Goal: Task Accomplishment & Management: Use online tool/utility

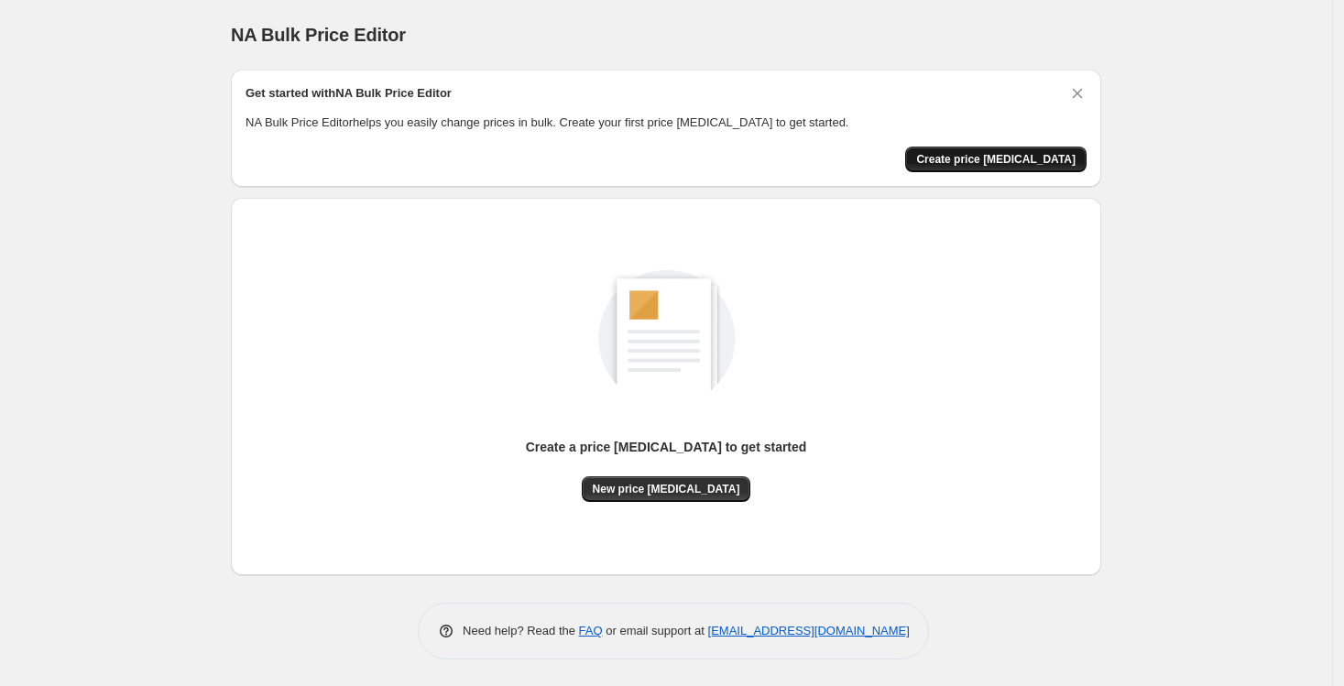
click at [1026, 152] on span "Create price [MEDICAL_DATA]" at bounding box center [995, 159] width 159 height 15
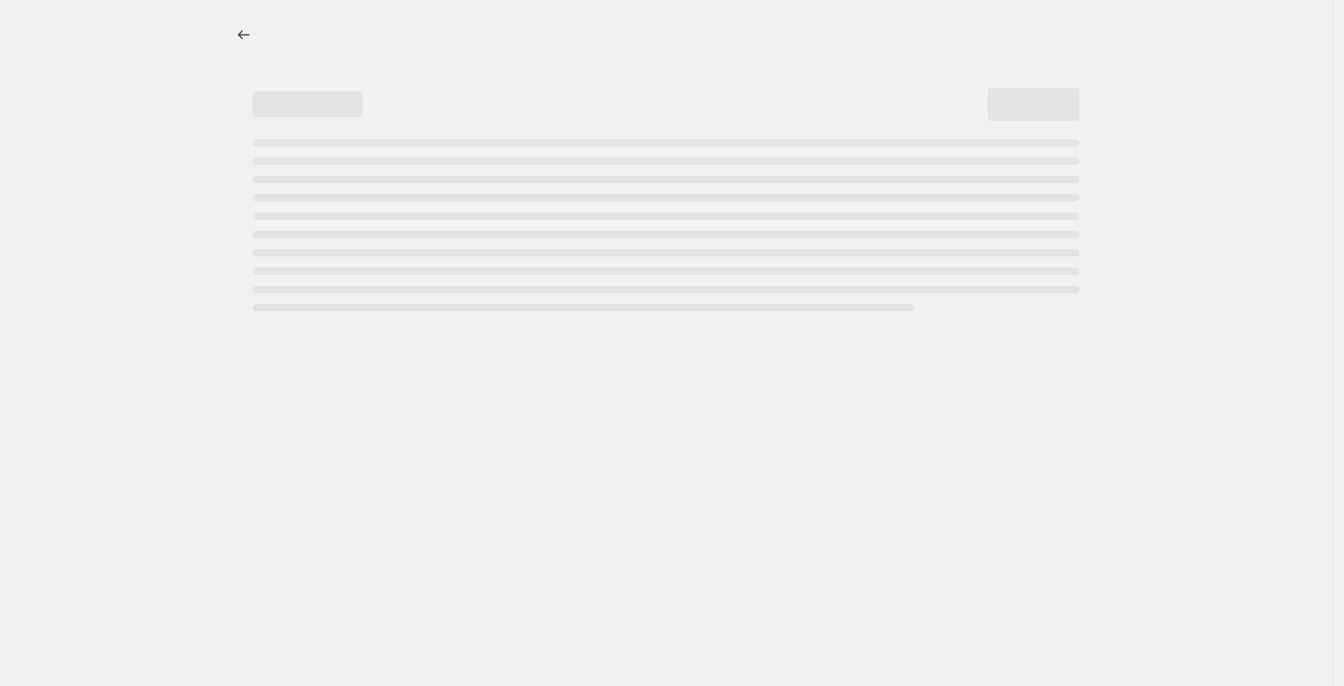
select select "percentage"
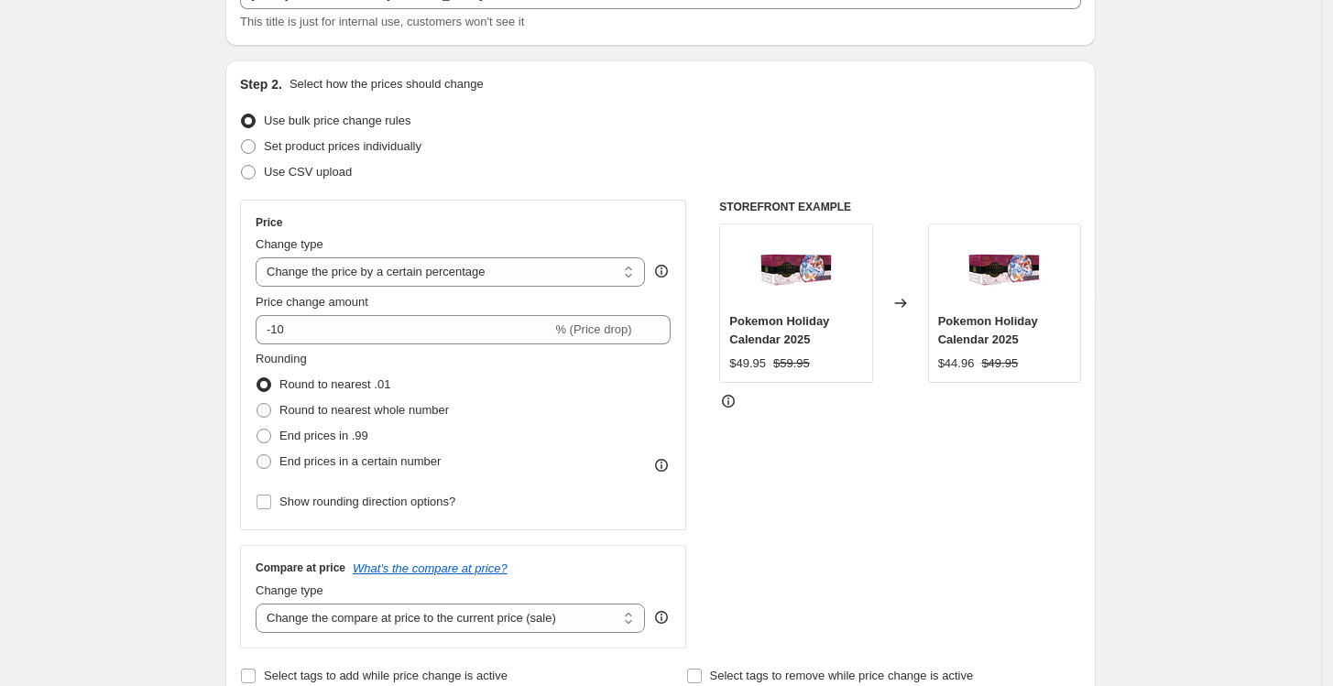
scroll to position [139, 0]
click at [520, 267] on select "Change the price to a certain amount Change the price by a certain amount Chang…" at bounding box center [450, 270] width 389 height 29
click at [260, 256] on select "Change the price to a certain amount Change the price by a certain amount Chang…" at bounding box center [450, 270] width 389 height 29
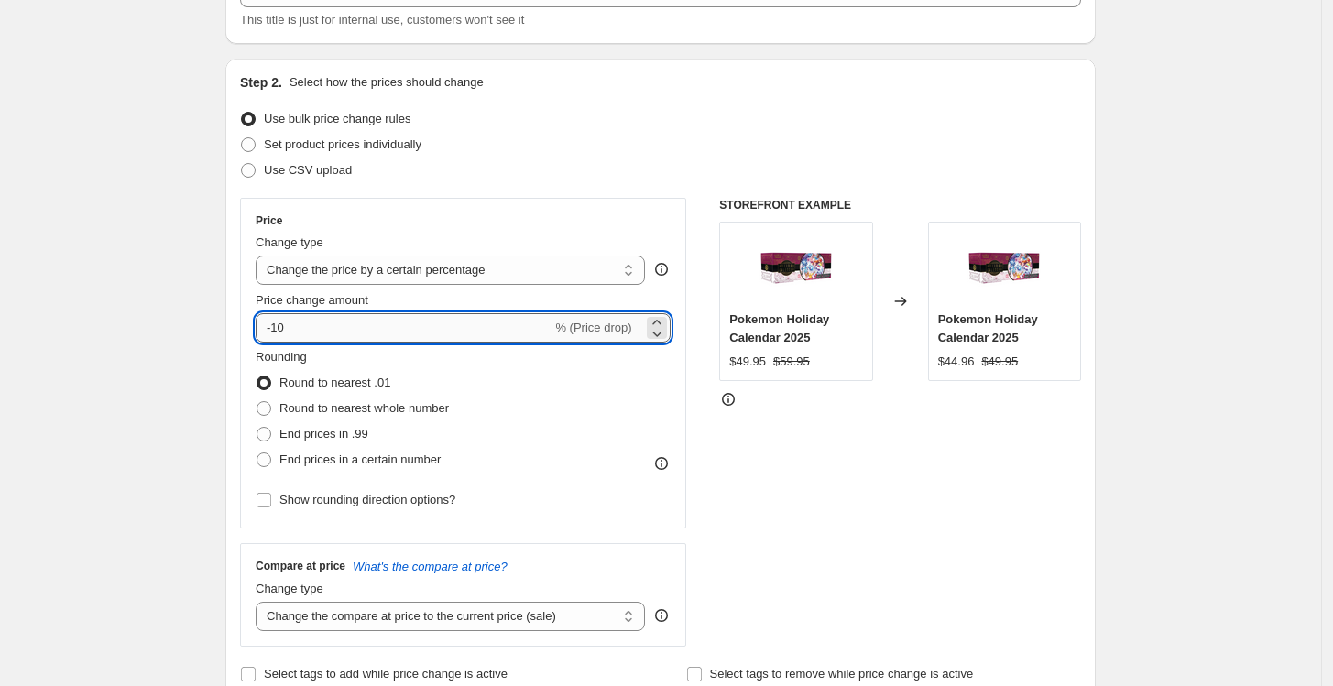
click at [395, 327] on input "-10" at bounding box center [404, 327] width 296 height 29
click at [404, 317] on input "-10" at bounding box center [404, 327] width 296 height 29
drag, startPoint x: 283, startPoint y: 325, endPoint x: 273, endPoint y: 326, distance: 10.1
click at [273, 326] on input "-10" at bounding box center [404, 327] width 296 height 29
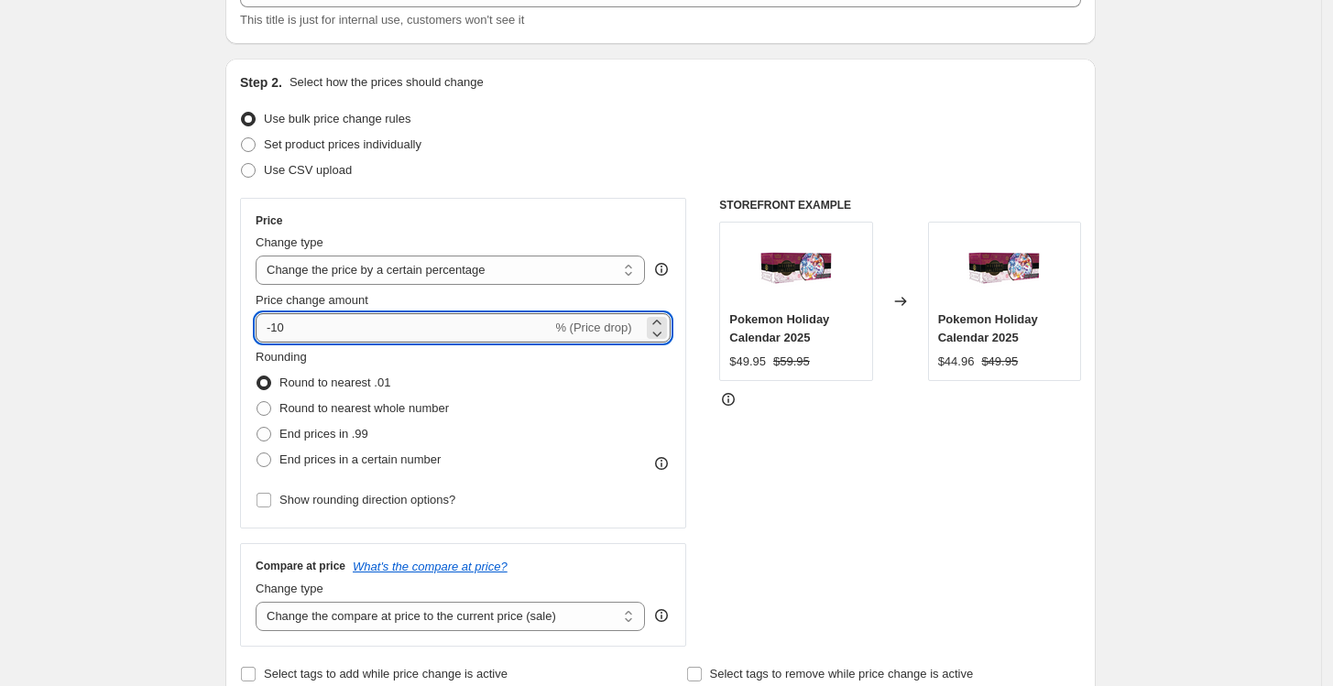
click at [282, 327] on input "-10" at bounding box center [404, 327] width 296 height 29
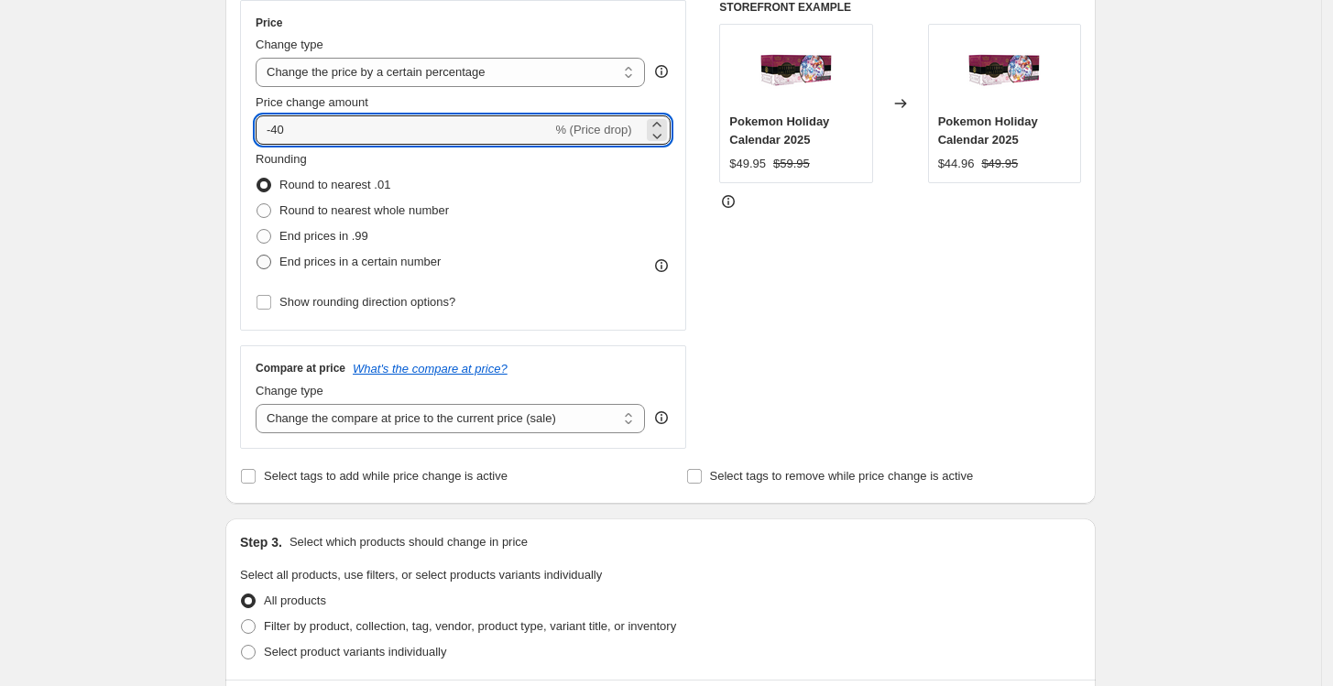
scroll to position [343, 0]
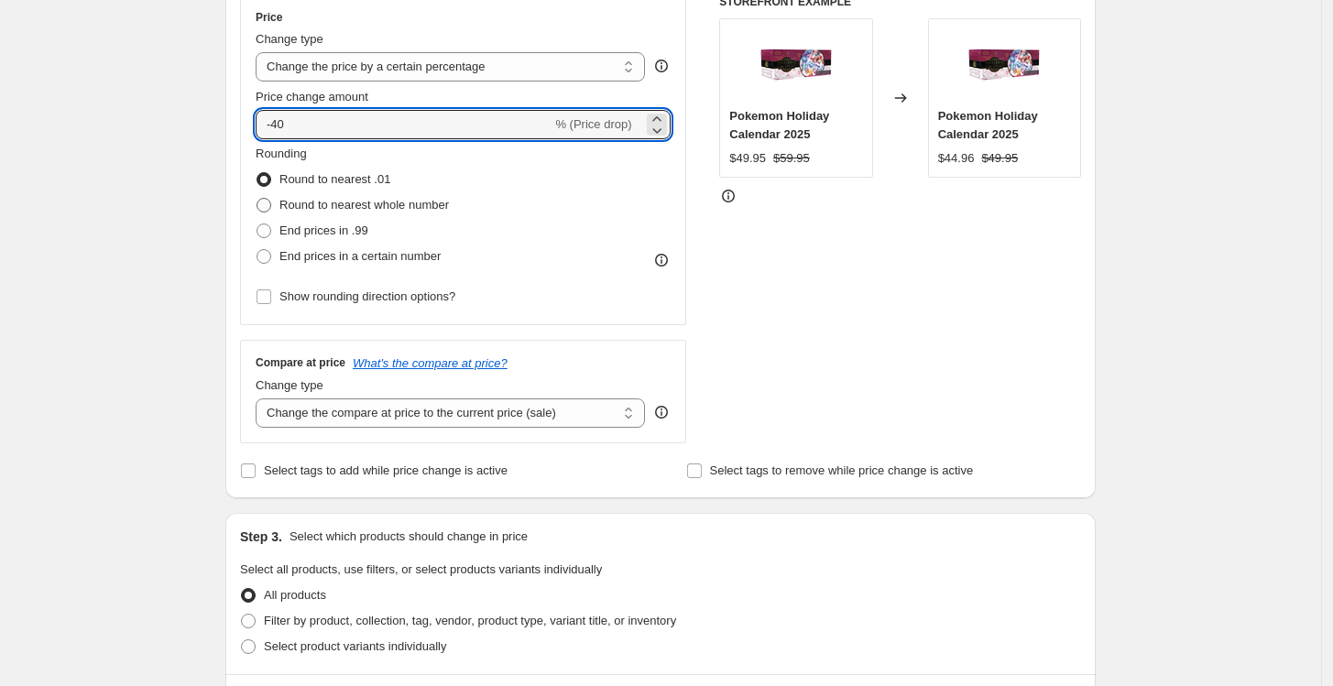
type input "-40"
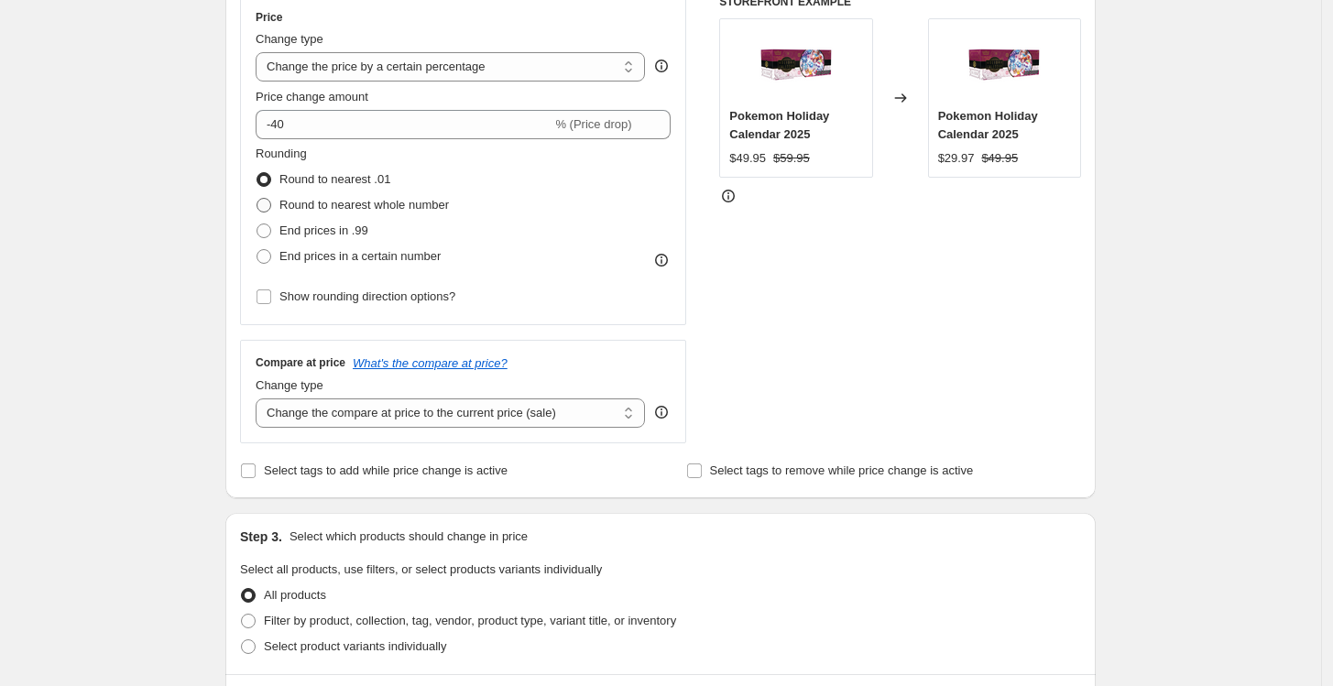
click at [345, 207] on span "Round to nearest whole number" at bounding box center [365, 205] width 170 height 14
click at [258, 199] on input "Round to nearest whole number" at bounding box center [257, 198] width 1 height 1
radio input "true"
click at [358, 256] on span "End prices in a certain number" at bounding box center [360, 256] width 161 height 14
click at [258, 250] on input "End prices in a certain number" at bounding box center [257, 249] width 1 height 1
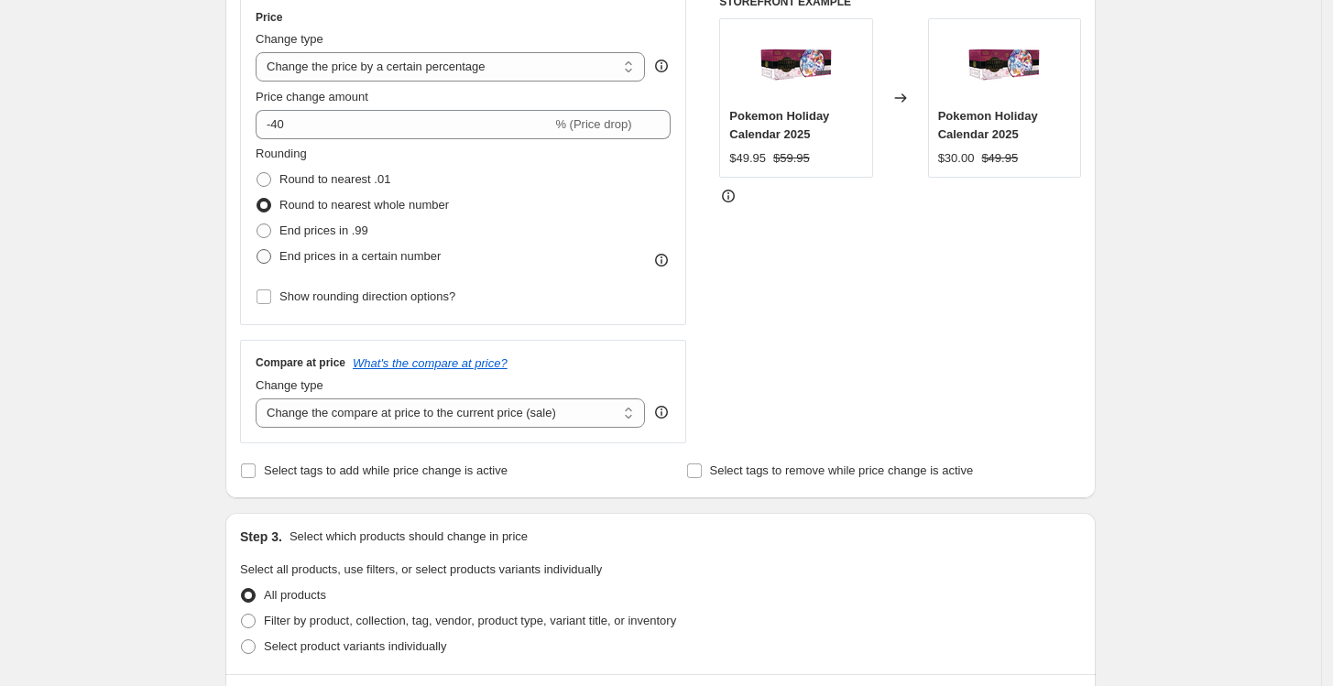
radio input "true"
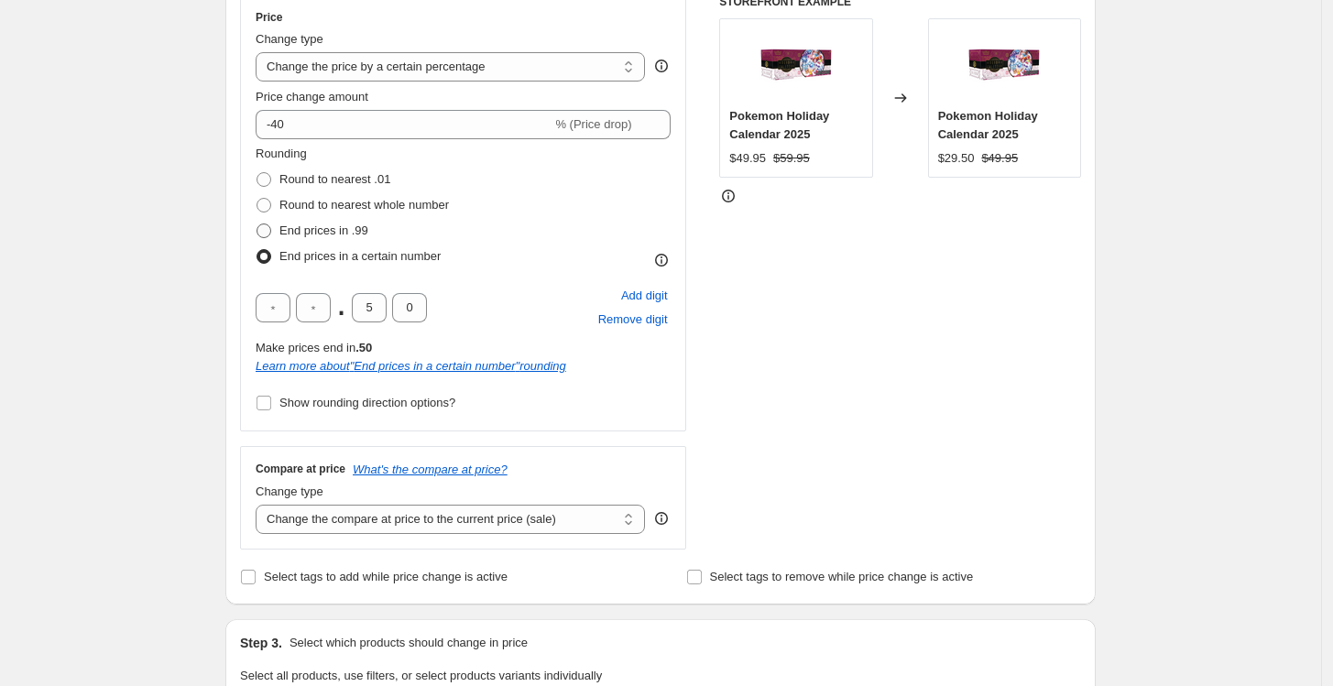
click at [327, 226] on span "End prices in .99" at bounding box center [324, 231] width 89 height 14
click at [258, 225] on input "End prices in .99" at bounding box center [257, 224] width 1 height 1
radio input "true"
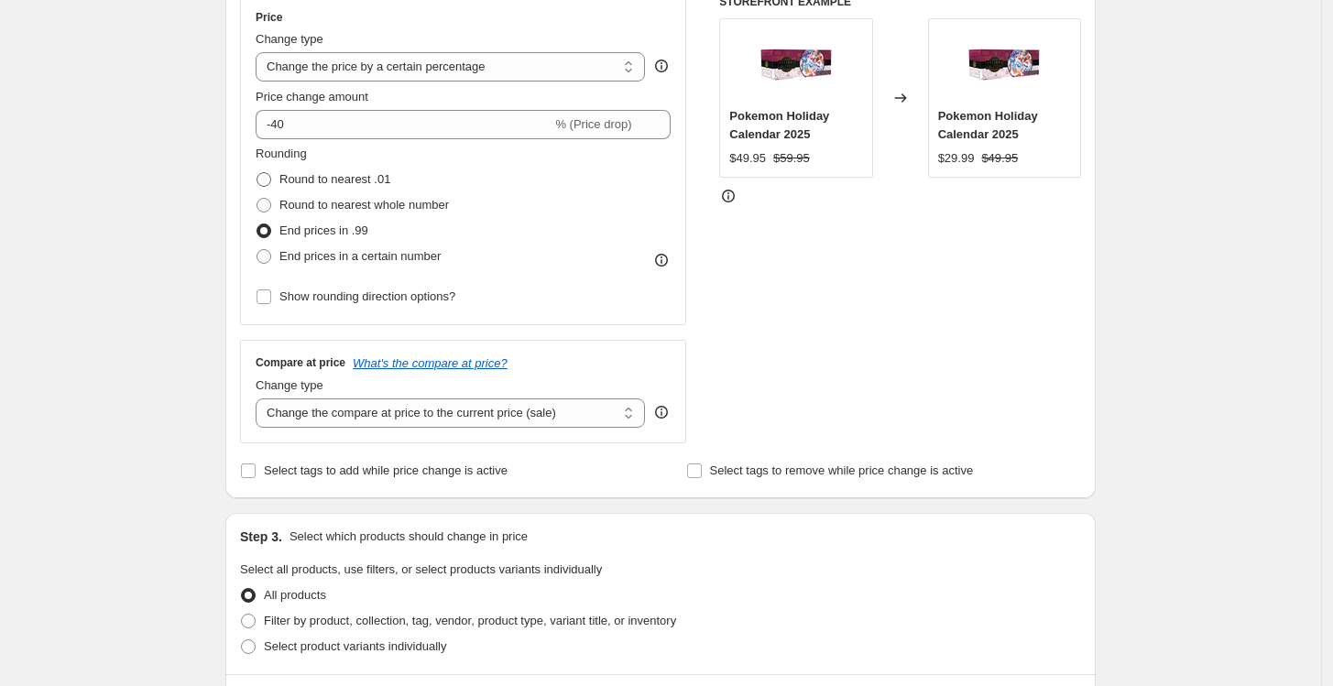
click at [347, 183] on span "Round to nearest .01" at bounding box center [335, 179] width 111 height 14
click at [258, 173] on input "Round to nearest .01" at bounding box center [257, 172] width 1 height 1
radio input "true"
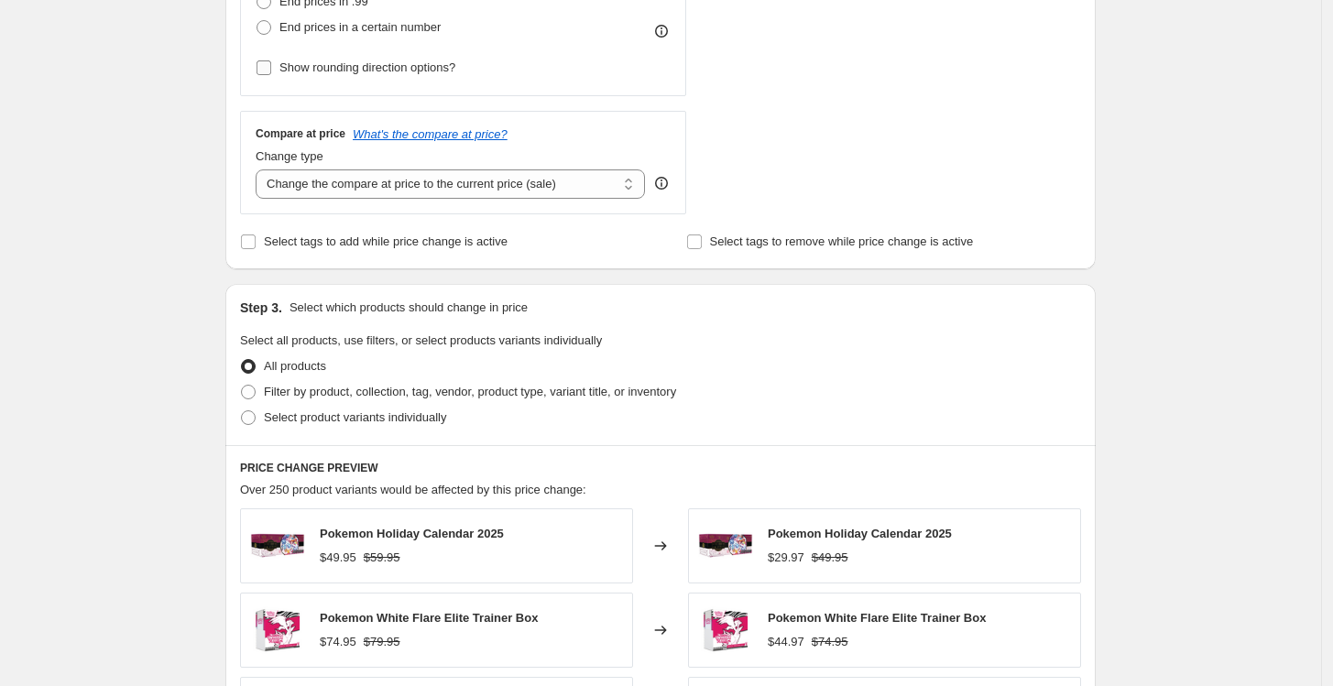
scroll to position [575, 0]
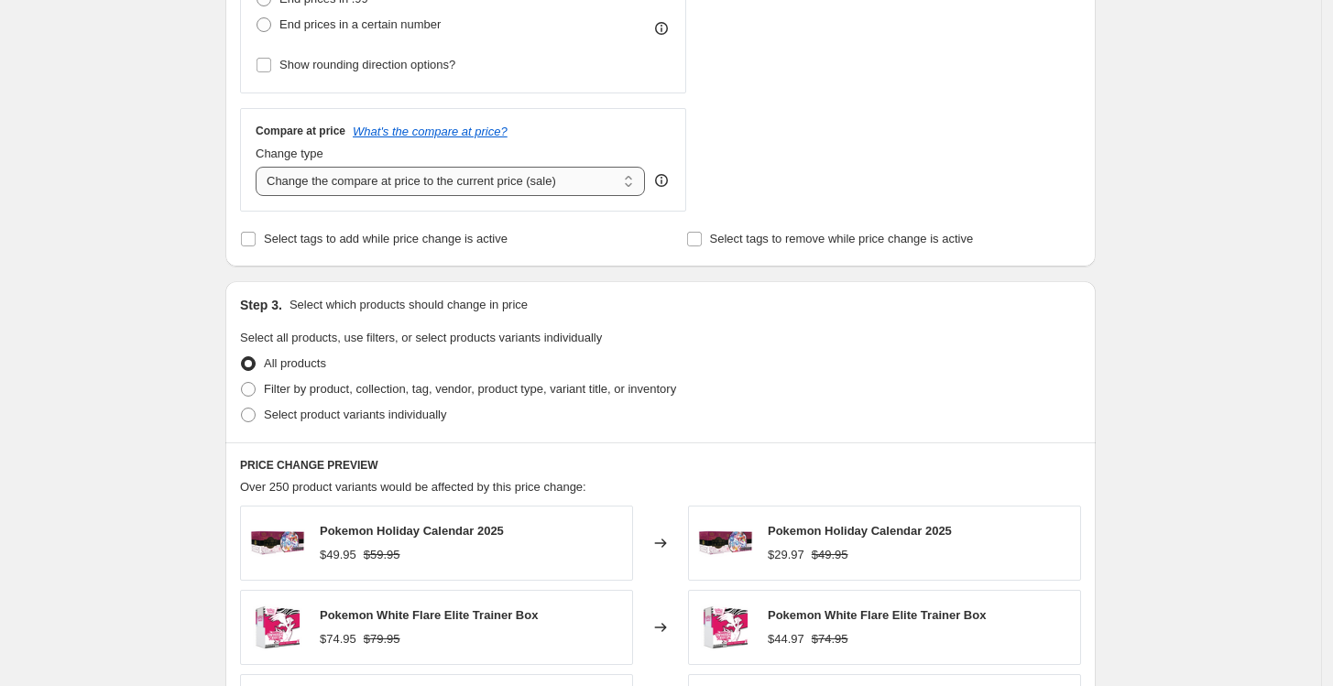
click at [444, 192] on select "Change the compare at price to the current price (sale) Change the compare at p…" at bounding box center [450, 181] width 389 height 29
click at [260, 167] on select "Change the compare at price to the current price (sale) Change the compare at p…" at bounding box center [450, 181] width 389 height 29
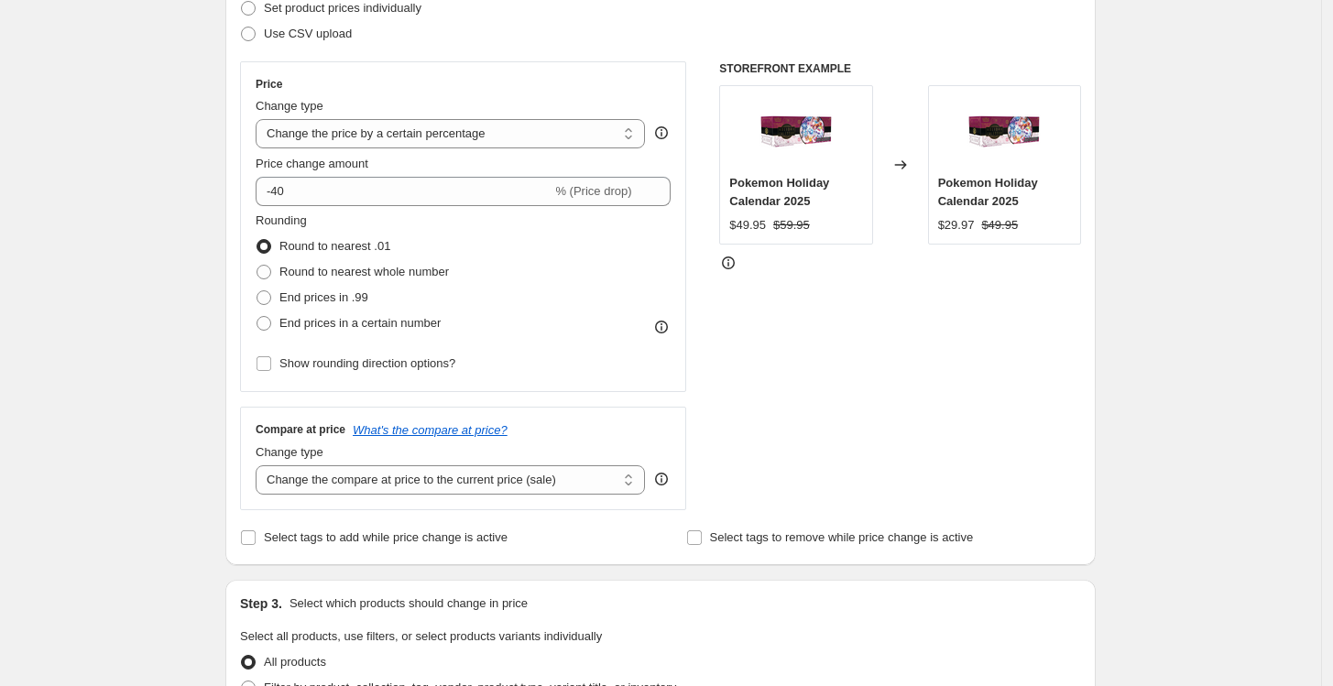
scroll to position [241, 0]
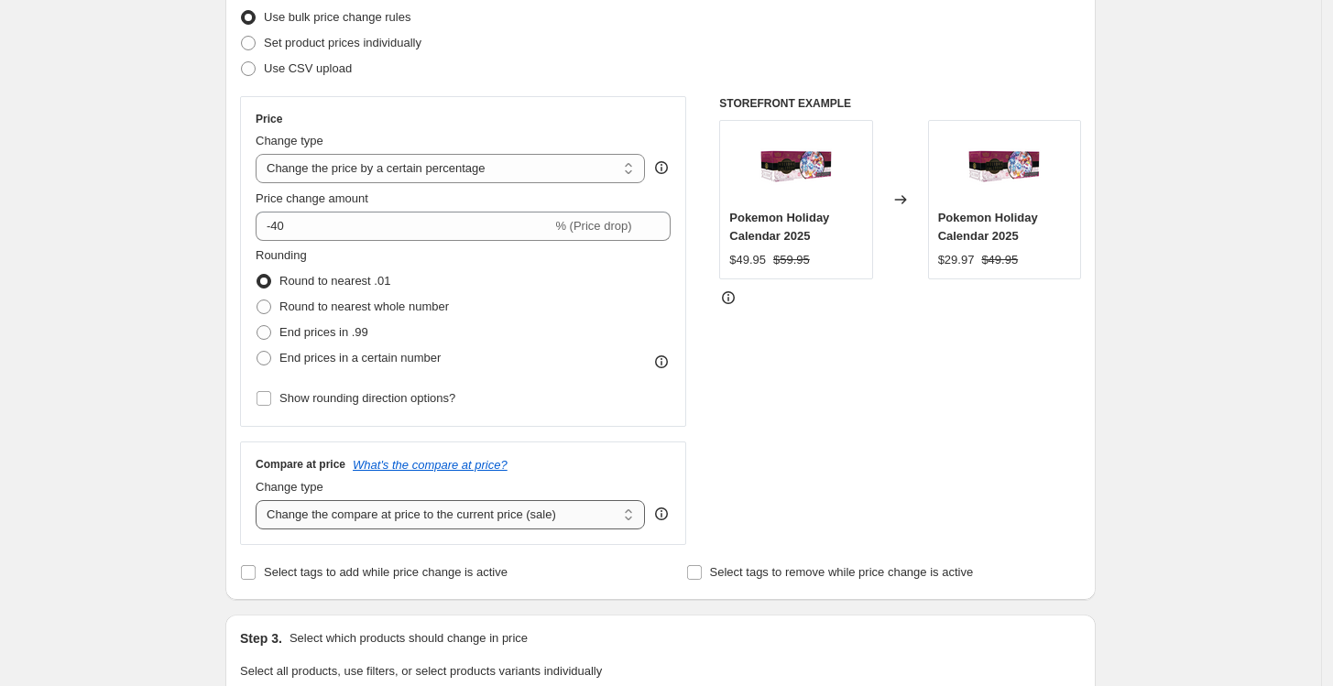
click at [481, 517] on select "Change the compare at price to the current price (sale) Change the compare at p…" at bounding box center [450, 514] width 389 height 29
click at [260, 500] on select "Change the compare at price to the current price (sale) Change the compare at p…" at bounding box center [450, 514] width 389 height 29
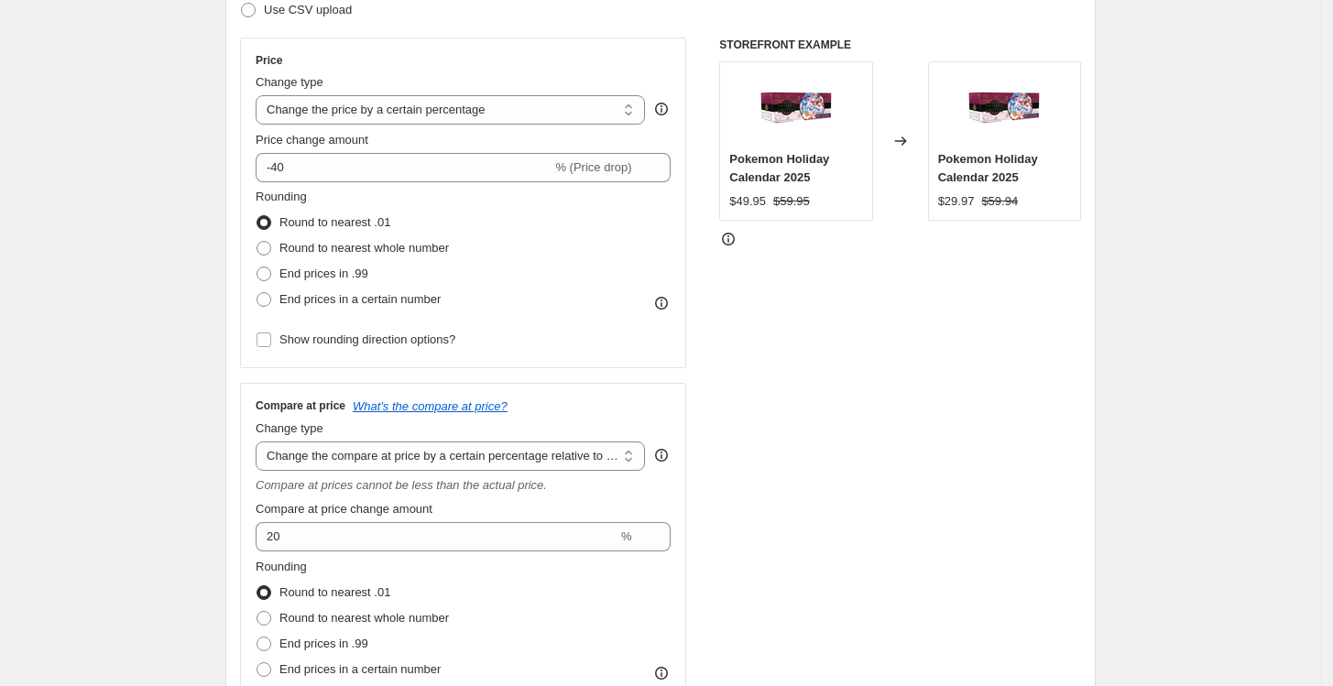
scroll to position [323, 0]
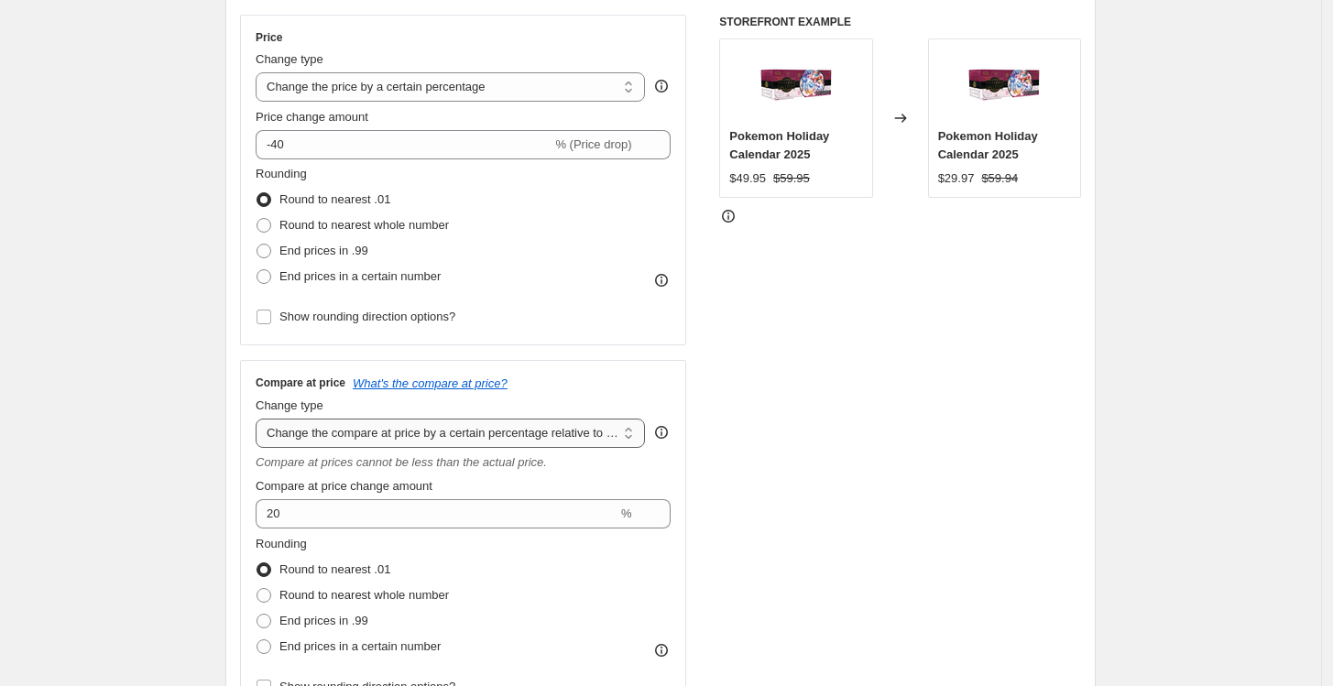
click at [541, 425] on select "Change the compare at price to the current price (sale) Change the compare at p…" at bounding box center [450, 433] width 389 height 29
click at [260, 420] on select "Change the compare at price to the current price (sale) Change the compare at p…" at bounding box center [450, 433] width 389 height 29
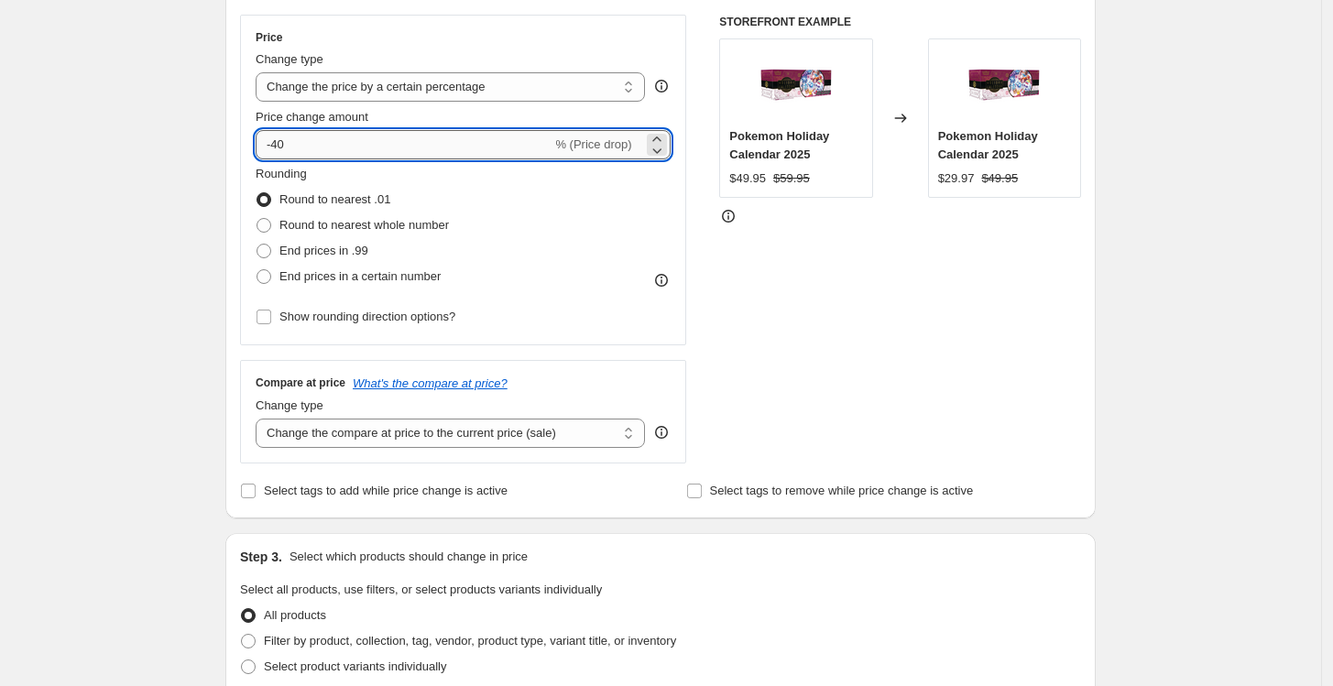
click at [278, 138] on input "-40" at bounding box center [404, 144] width 296 height 29
click at [285, 140] on input "-40" at bounding box center [404, 144] width 296 height 29
click at [290, 141] on input "-40" at bounding box center [404, 144] width 296 height 29
click at [849, 322] on div "STOREFRONT EXAMPLE Pokemon Holiday Calendar 2025 $49.95 $59.95 Changed to Pokem…" at bounding box center [900, 239] width 362 height 449
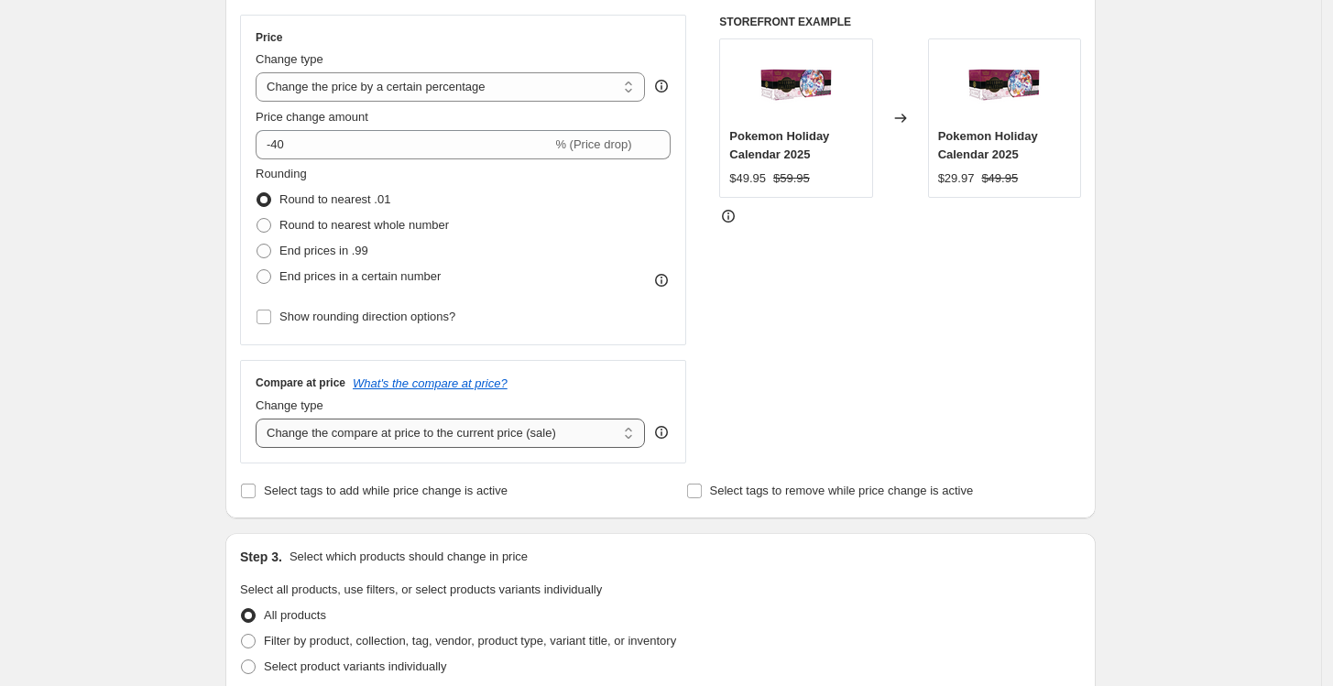
click at [506, 442] on select "Change the compare at price to the current price (sale) Change the compare at p…" at bounding box center [450, 433] width 389 height 29
click at [260, 420] on select "Change the compare at price to the current price (sale) Change the compare at p…" at bounding box center [450, 433] width 389 height 29
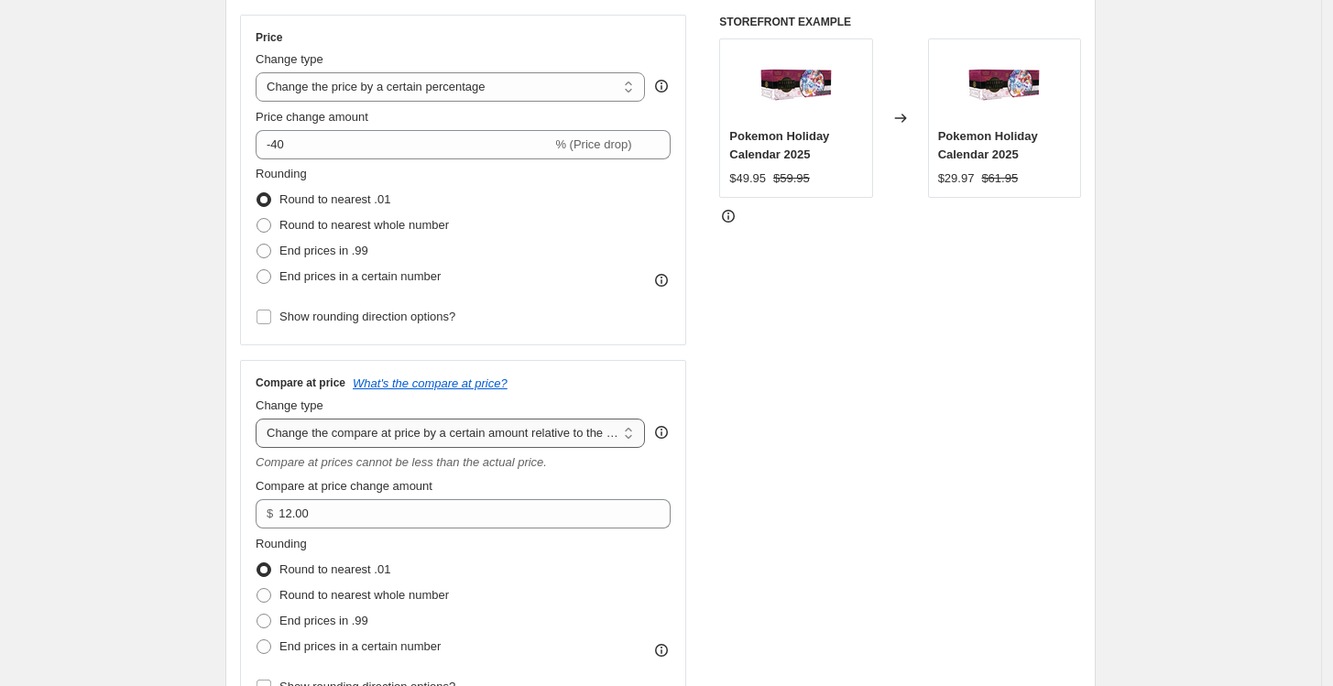
click at [559, 424] on select "Change the compare at price to the current price (sale) Change the compare at p…" at bounding box center [450, 433] width 389 height 29
select select "pp"
click at [260, 420] on select "Change the compare at price to the current price (sale) Change the compare at p…" at bounding box center [450, 433] width 389 height 29
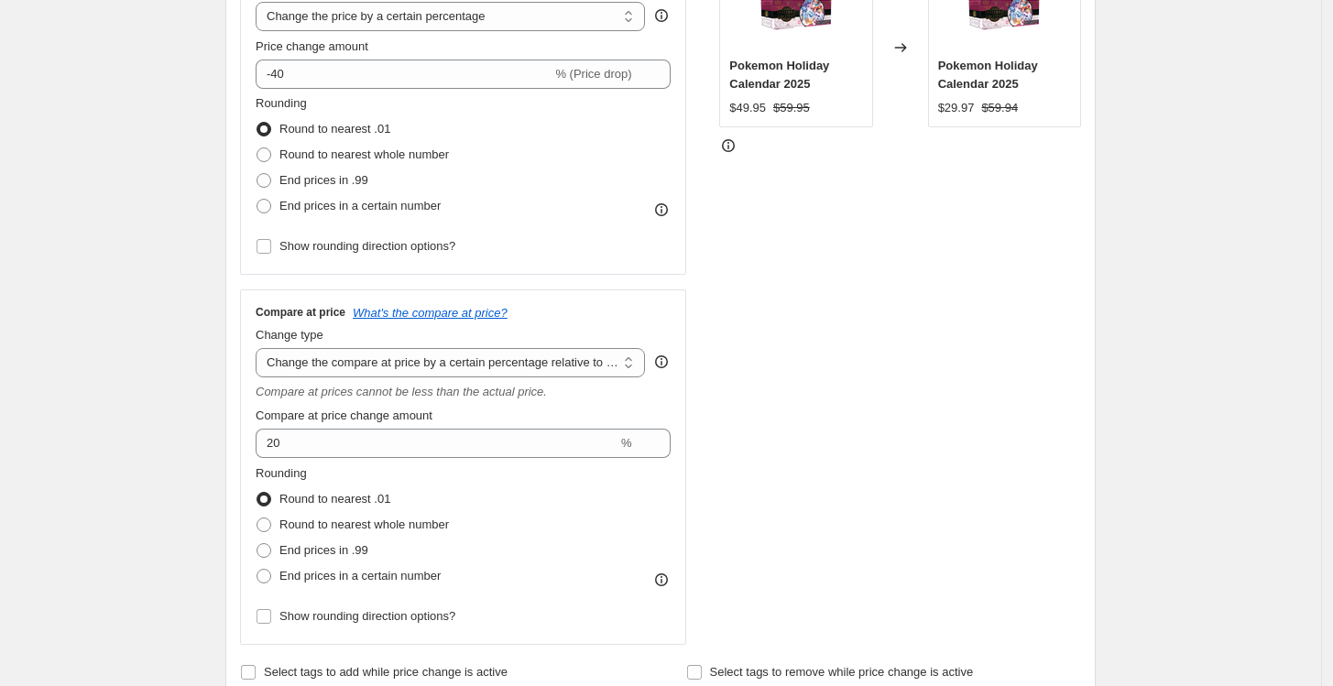
scroll to position [424, 0]
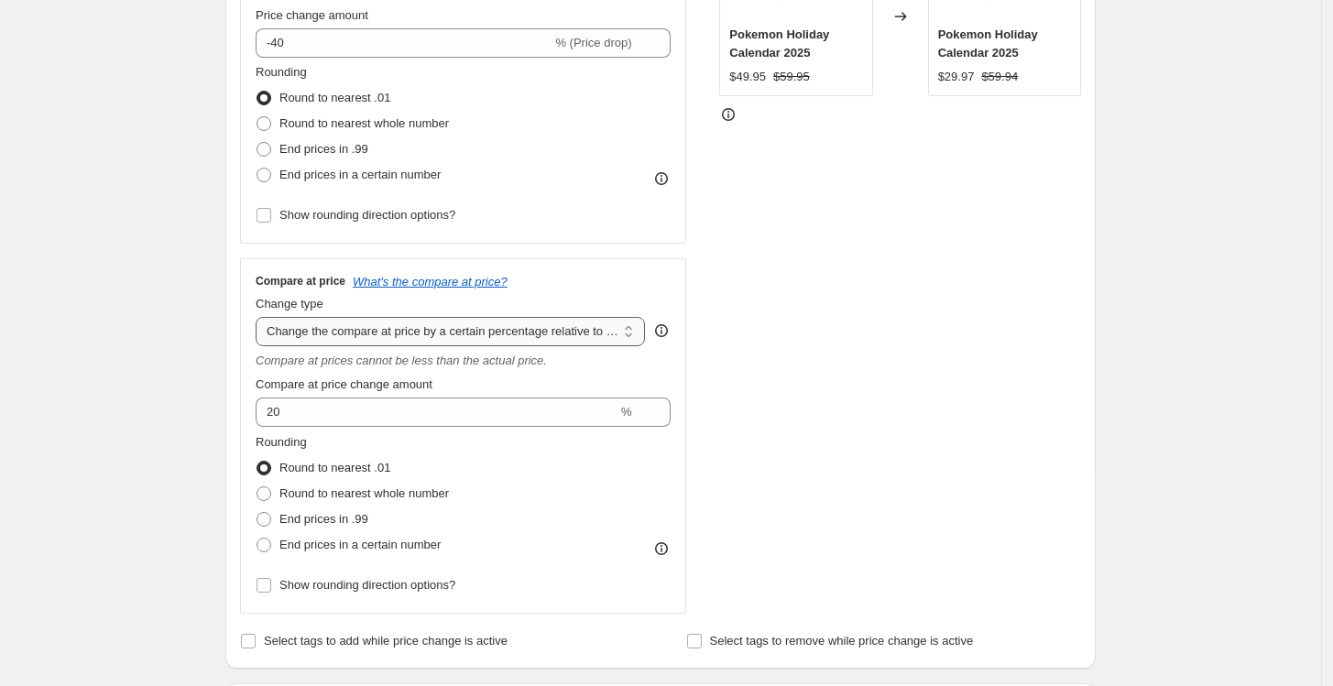
click at [601, 342] on select "Change the compare at price to the current price (sale) Change the compare at p…" at bounding box center [450, 331] width 389 height 29
click at [260, 317] on select "Change the compare at price to the current price (sale) Change the compare at p…" at bounding box center [450, 331] width 389 height 29
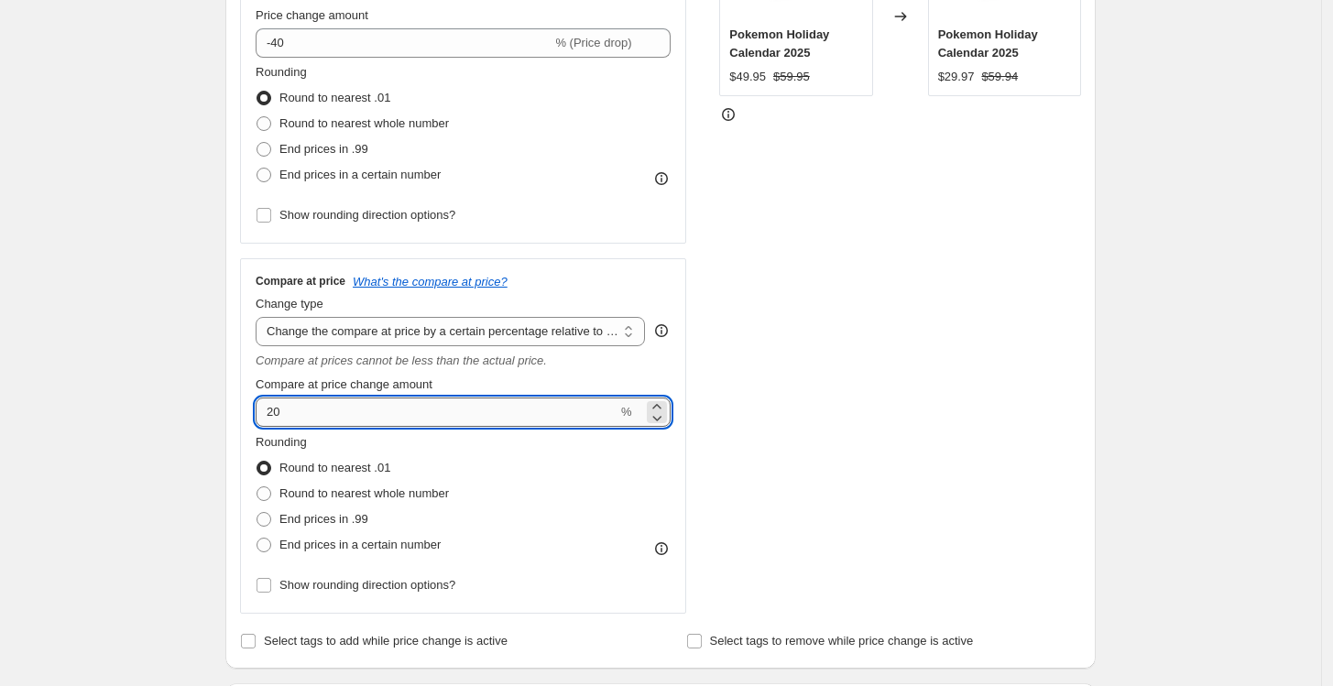
click at [278, 422] on input "20" at bounding box center [437, 412] width 362 height 29
type input "14"
click at [361, 520] on span "End prices in .99" at bounding box center [324, 519] width 89 height 14
click at [258, 513] on input "End prices in .99" at bounding box center [257, 512] width 1 height 1
radio input "true"
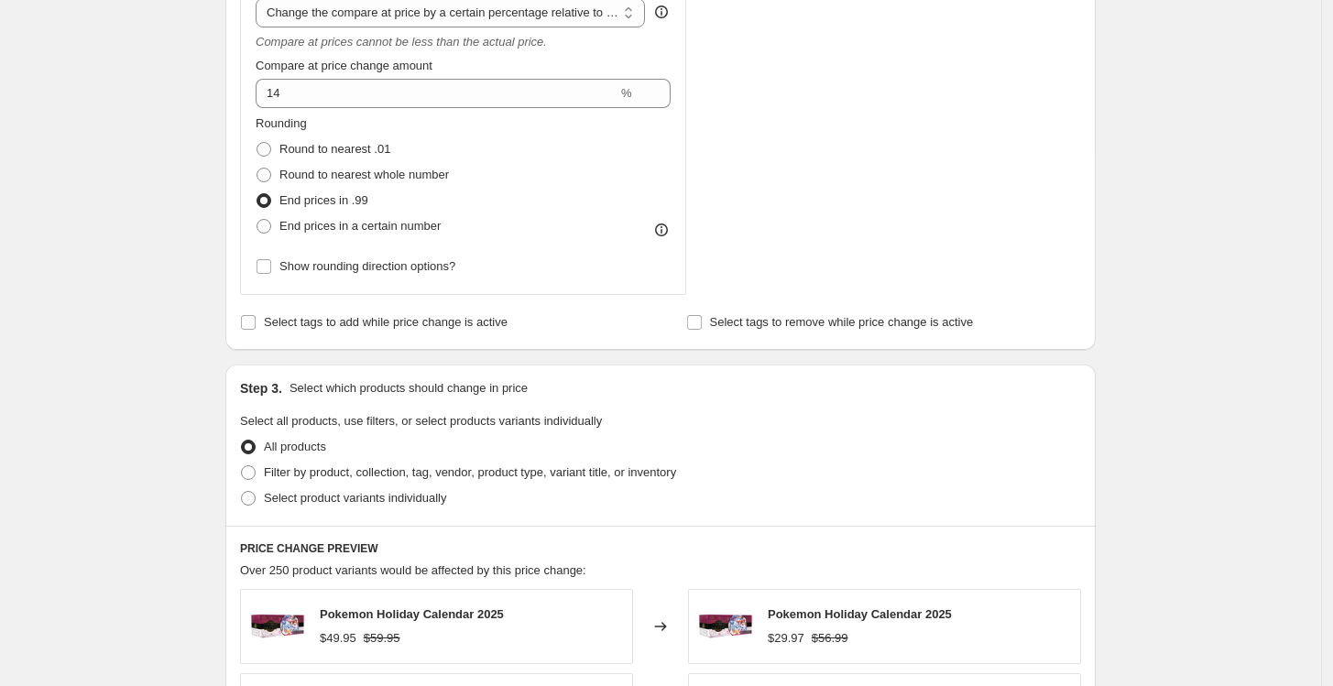
scroll to position [777, 0]
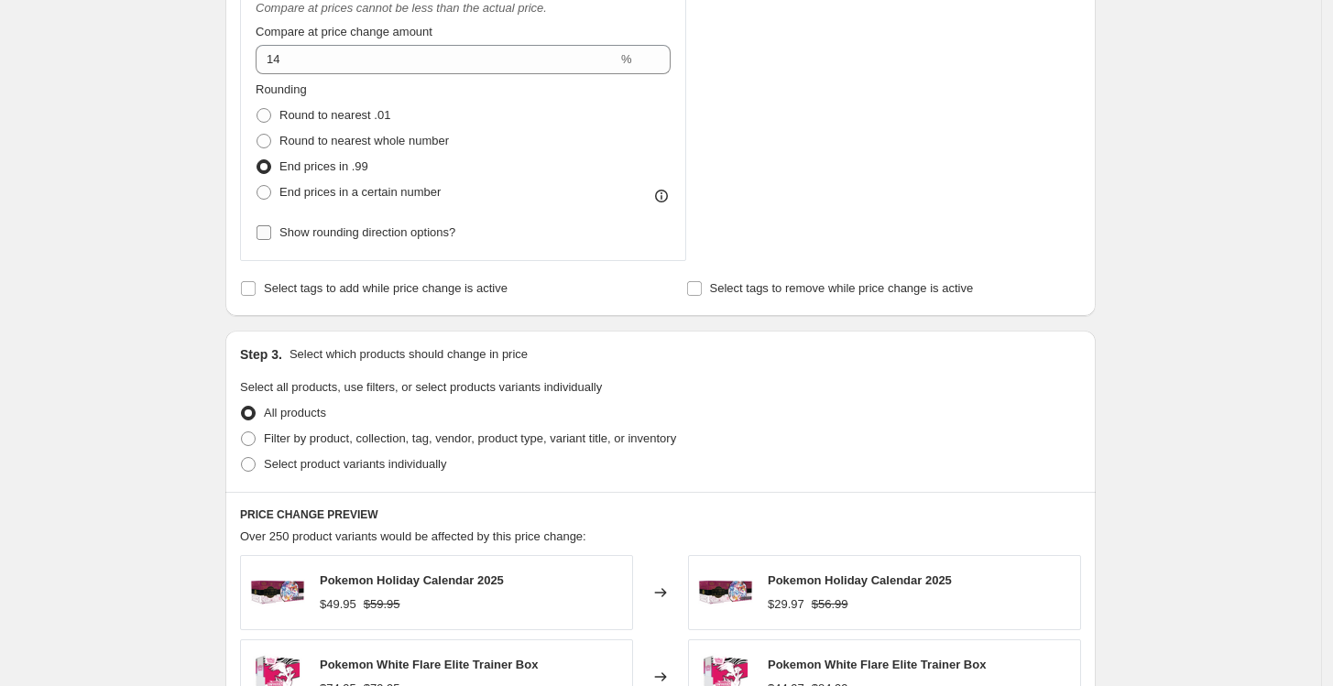
click at [337, 242] on span "Show rounding direction options?" at bounding box center [368, 233] width 176 height 18
click at [271, 240] on input "Show rounding direction options?" at bounding box center [264, 232] width 15 height 15
checkbox input "true"
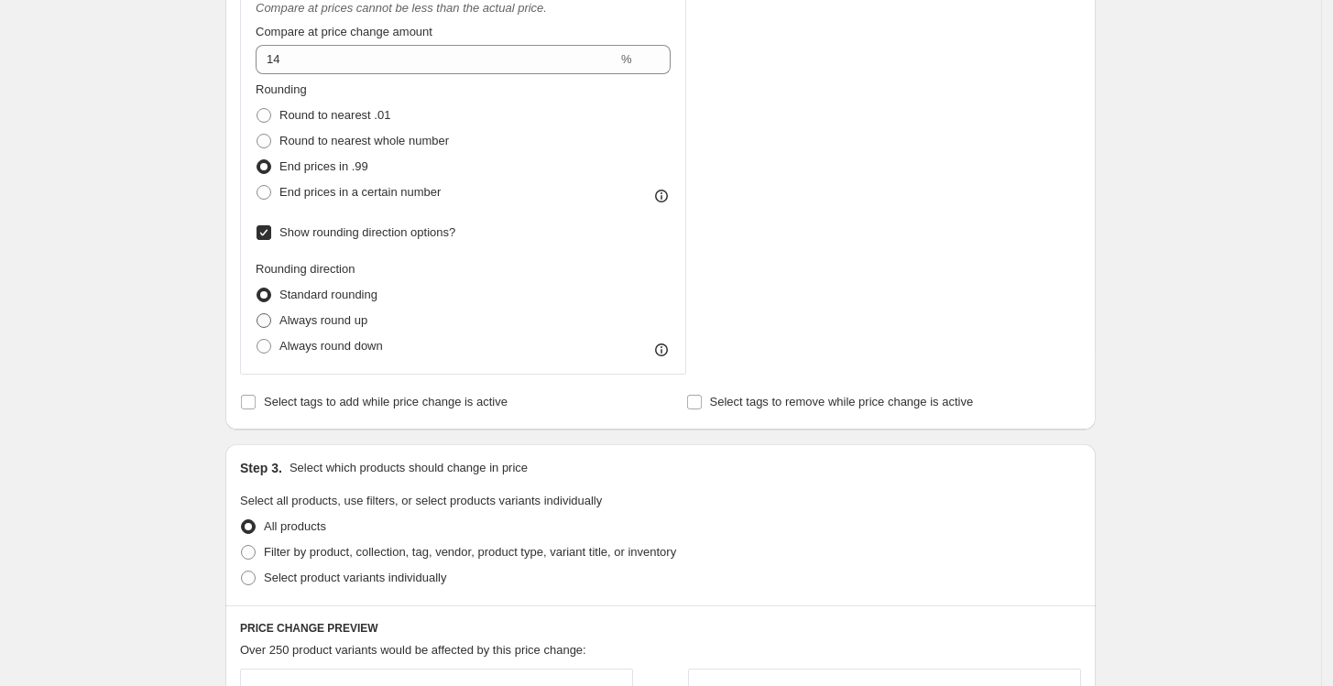
click at [330, 322] on span "Always round up" at bounding box center [324, 320] width 88 height 14
click at [258, 314] on input "Always round up" at bounding box center [257, 313] width 1 height 1
radio input "true"
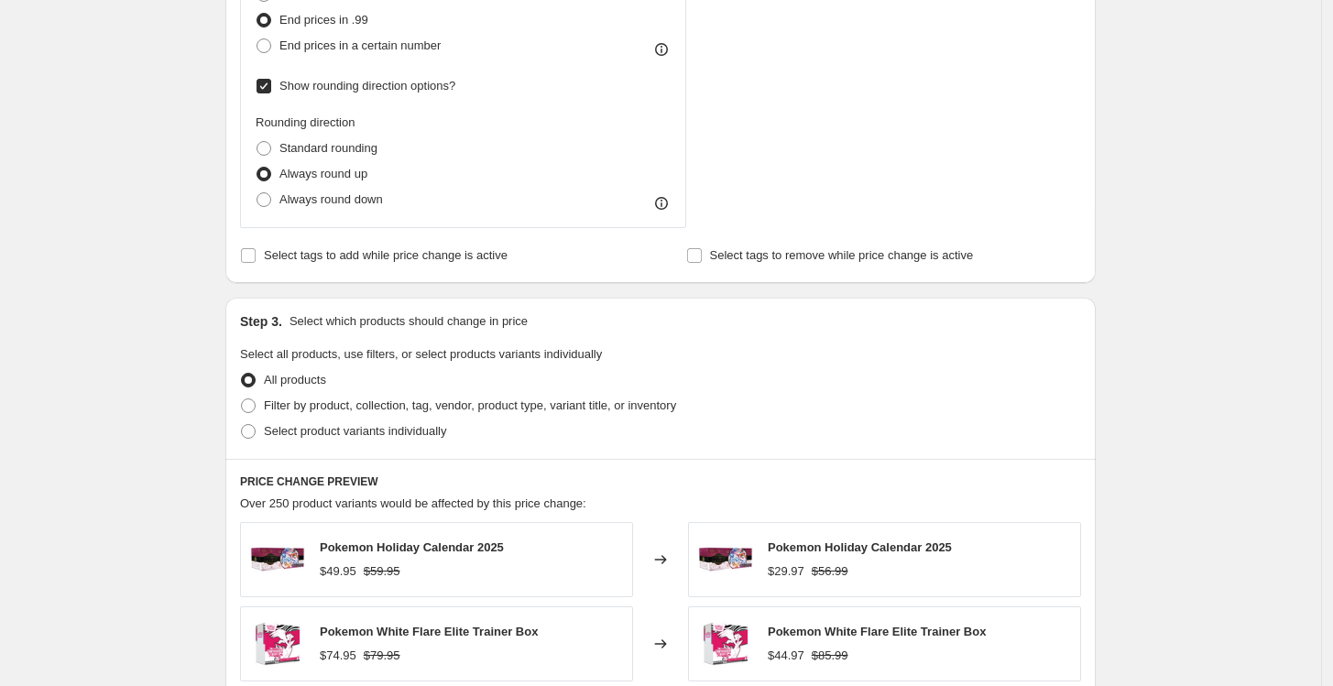
scroll to position [929, 0]
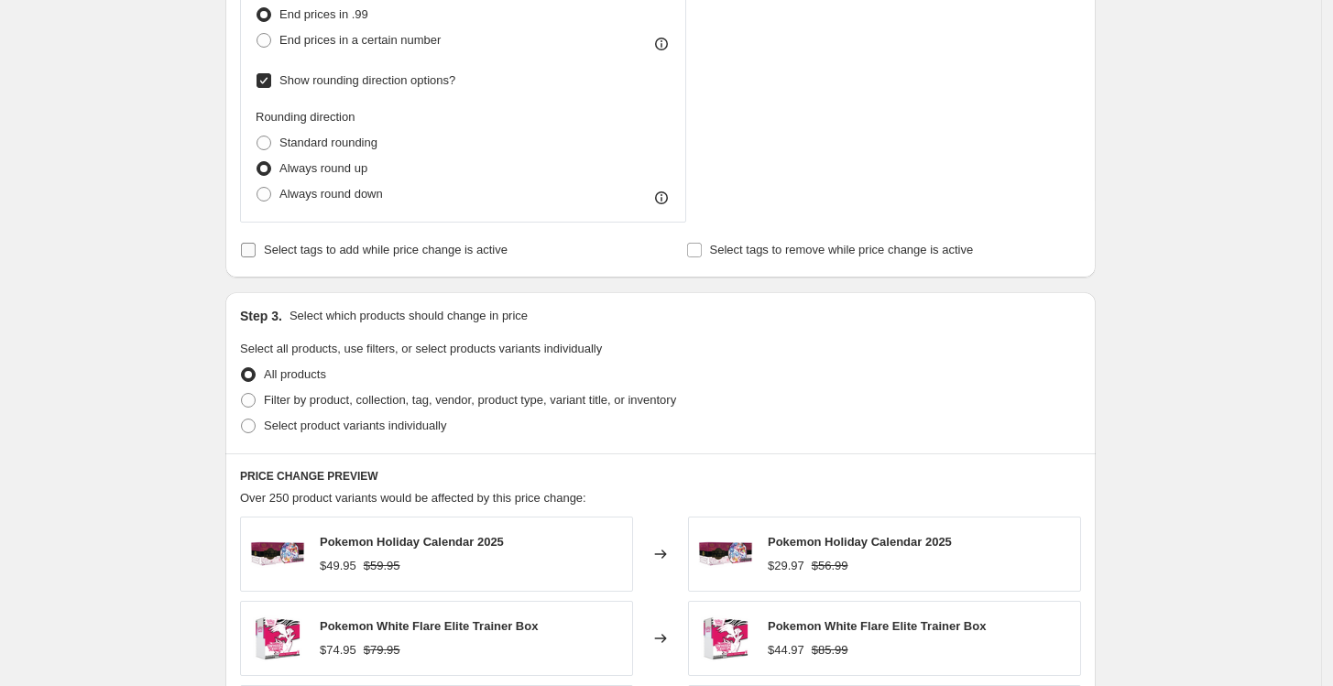
click at [370, 256] on span "Select tags to add while price change is active" at bounding box center [386, 250] width 244 height 14
click at [256, 256] on input "Select tags to add while price change is active" at bounding box center [248, 250] width 15 height 15
checkbox input "true"
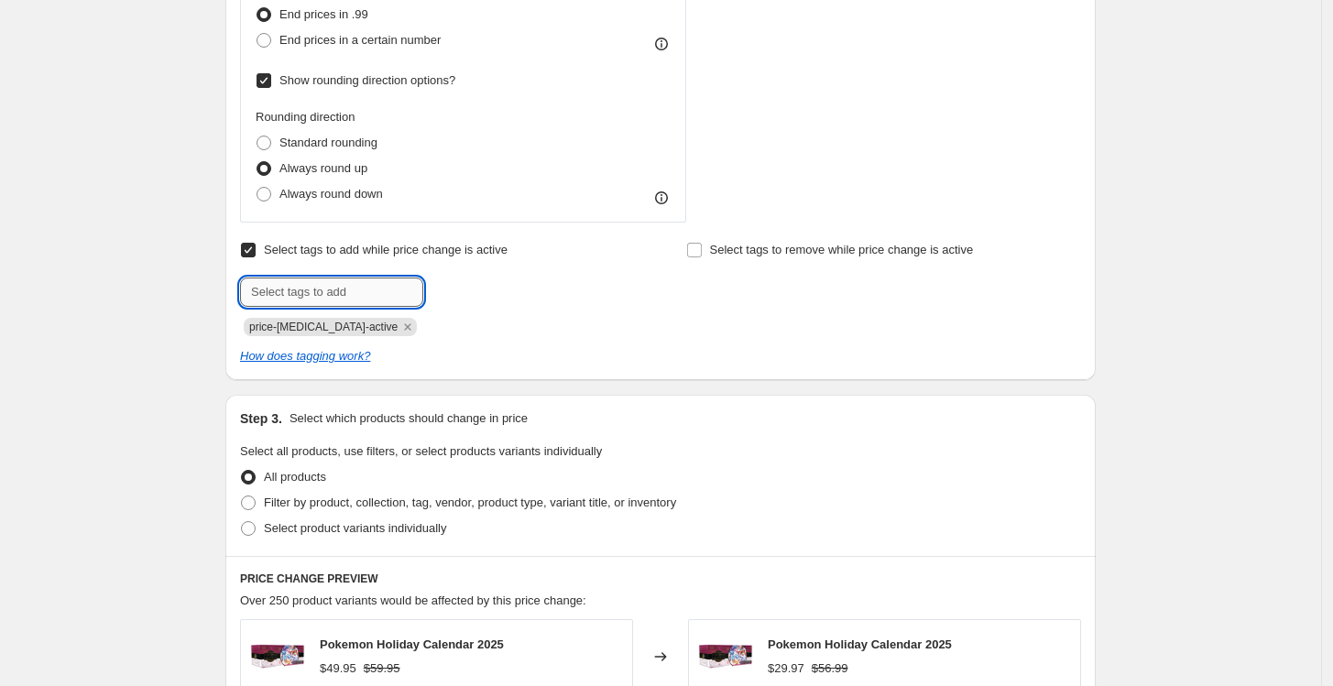
click at [335, 288] on input "text" at bounding box center [331, 292] width 183 height 29
click at [400, 323] on icon "Remove price-change-job-active" at bounding box center [408, 327] width 16 height 16
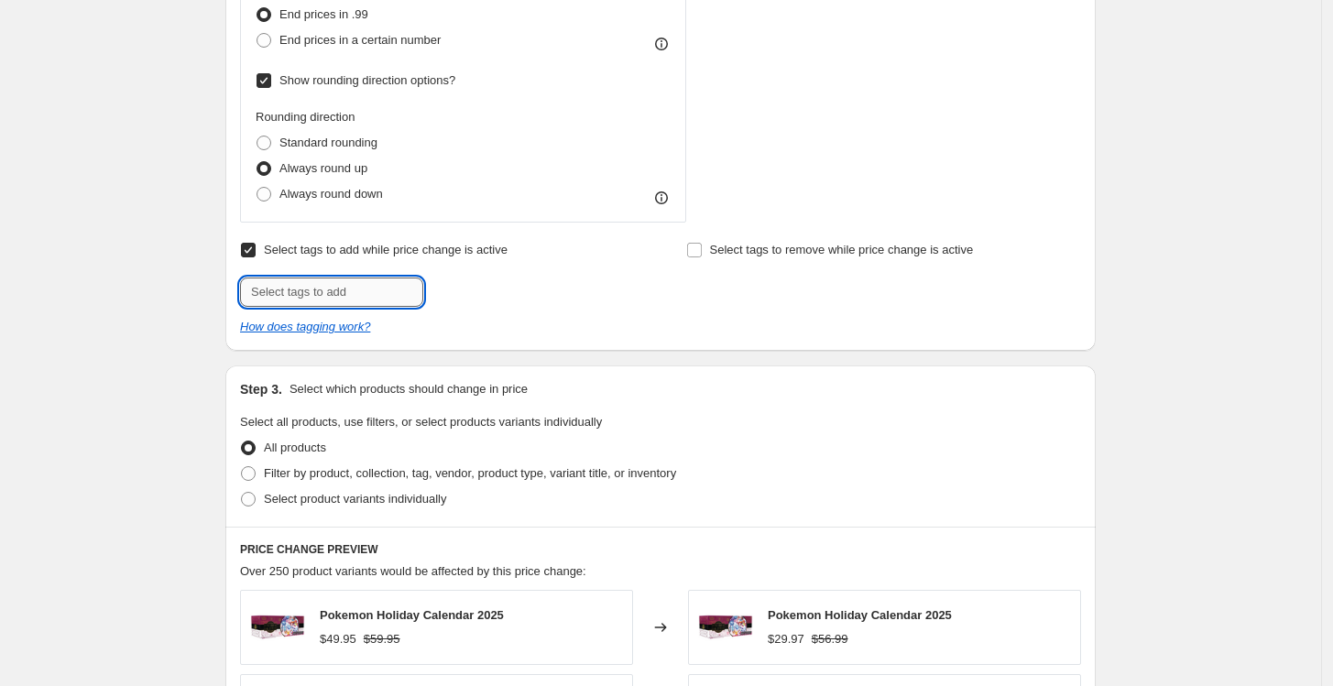
click at [352, 292] on input "text" at bounding box center [331, 292] width 183 height 29
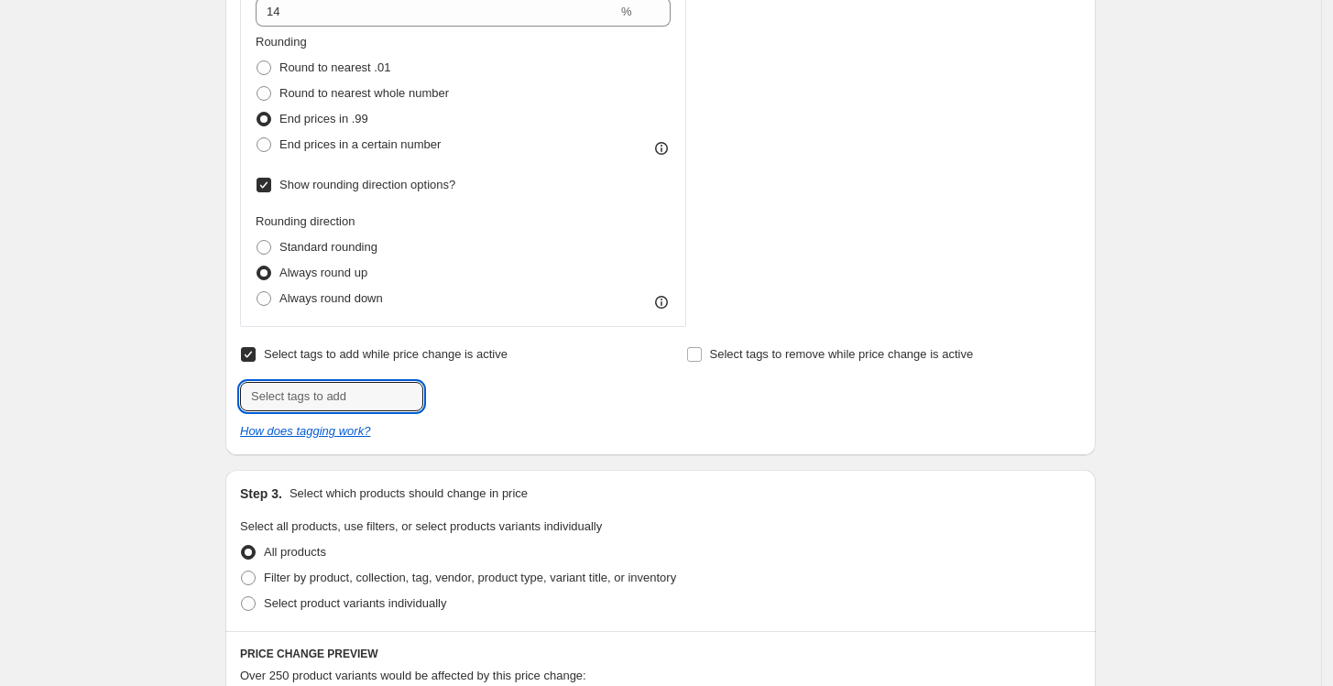
scroll to position [826, 0]
type input "tcg"
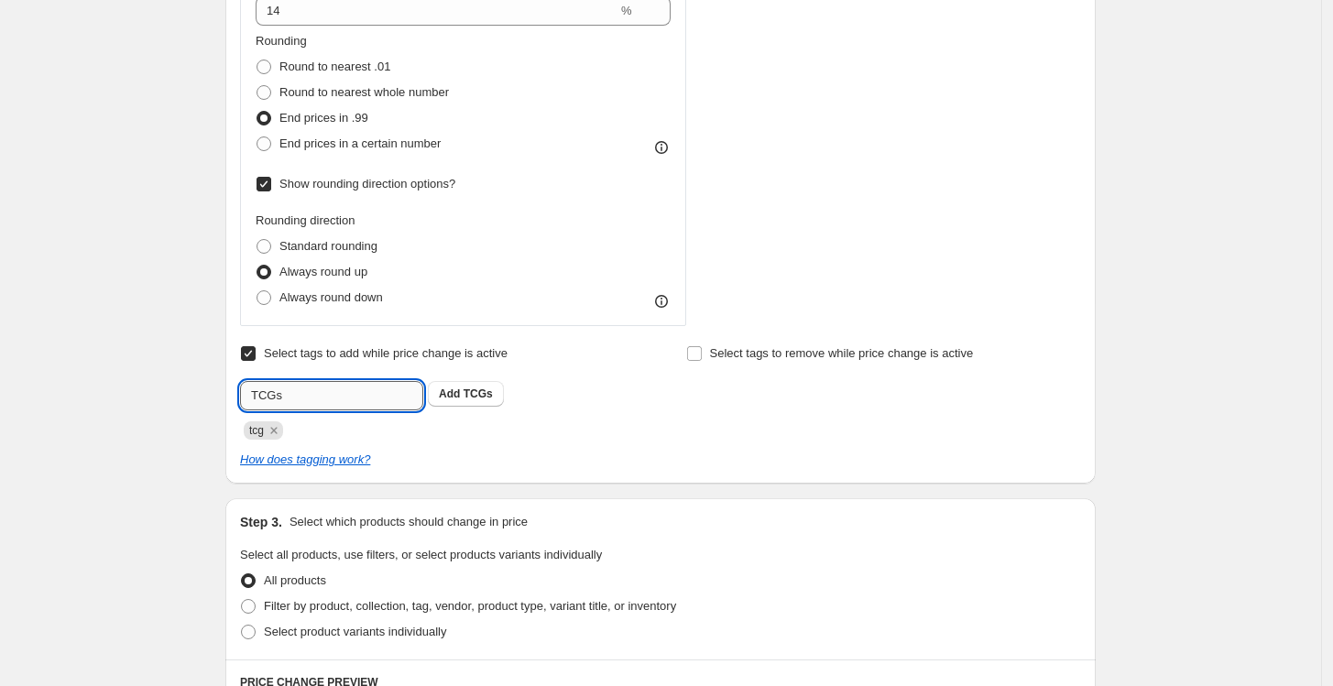
type input "TCGs"
click at [277, 429] on icon "Remove tcg" at bounding box center [273, 430] width 6 height 6
click at [290, 431] on icon "Remove TCGs" at bounding box center [288, 430] width 16 height 16
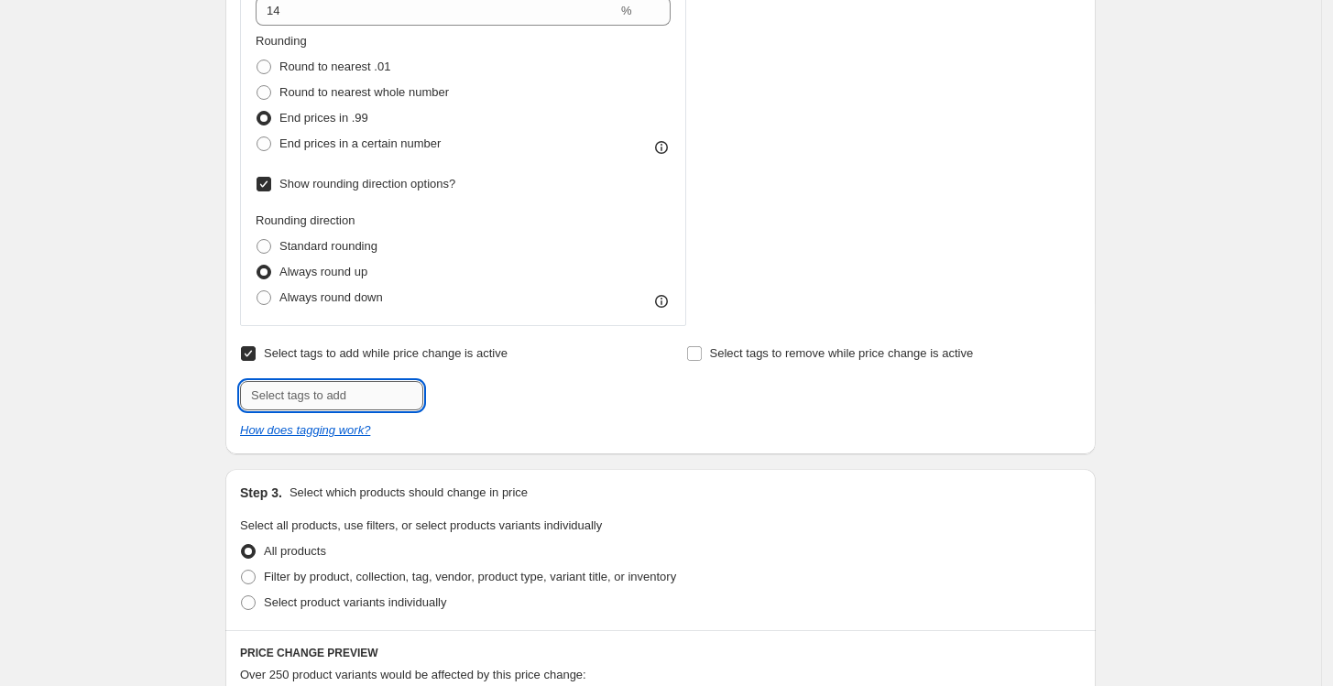
click at [276, 393] on input "text" at bounding box center [331, 395] width 183 height 29
paste input "Trading Cards, Collectibles, Board Games, Miniatures, Pre-Orders, Rare Cards, L…"
type input "Trading Cards, Collectibles, Board Games, Miniatures, Pre-Orders, Rare Cards, L…"
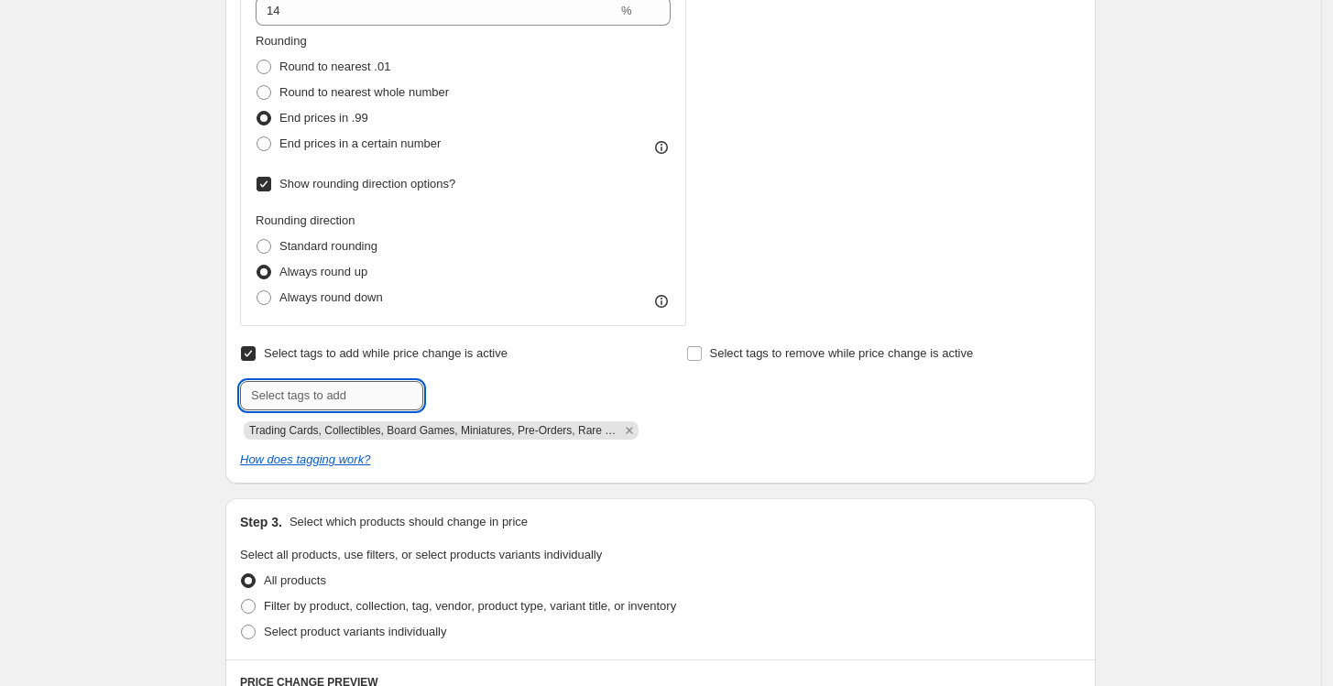
scroll to position [0, 0]
click at [628, 434] on icon "Remove Trading Cards, Collectibles, Board Games, Miniatures, Pre-Orders, Rare C…" at bounding box center [629, 430] width 16 height 16
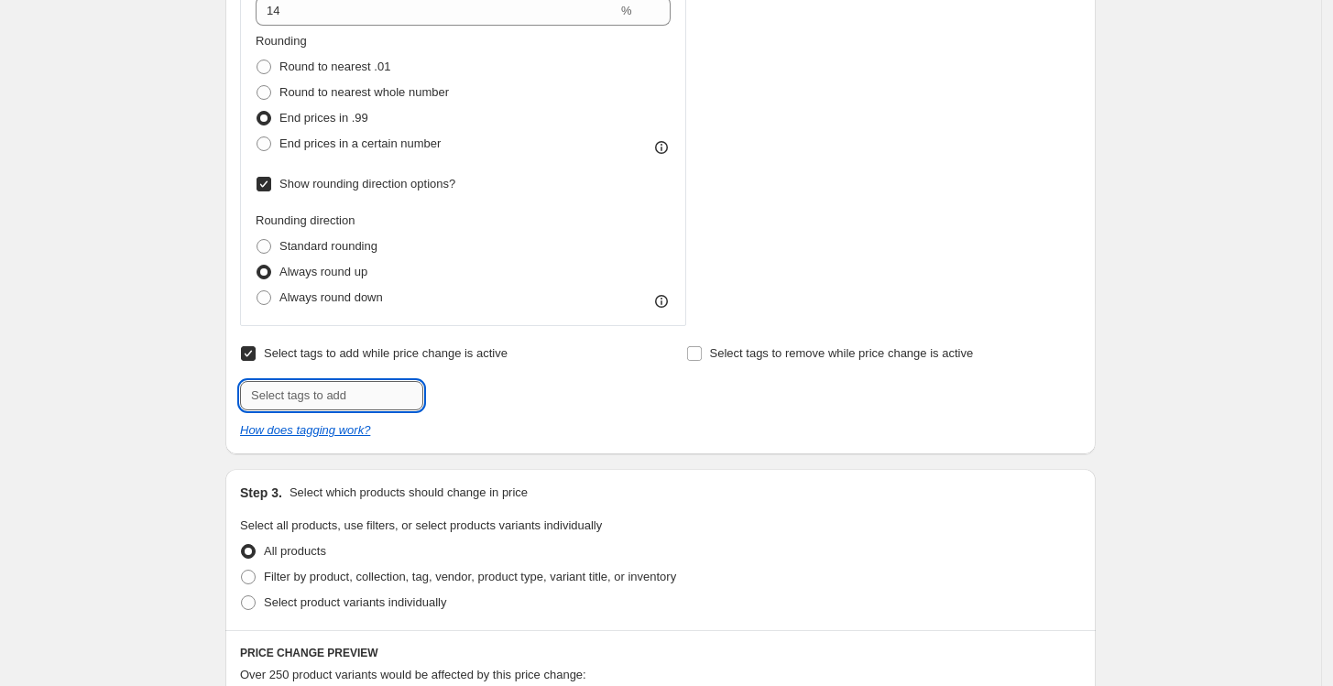
click at [289, 405] on input "text" at bounding box center [331, 395] width 183 height 29
paste input "New Releases"
type input "New Releases"
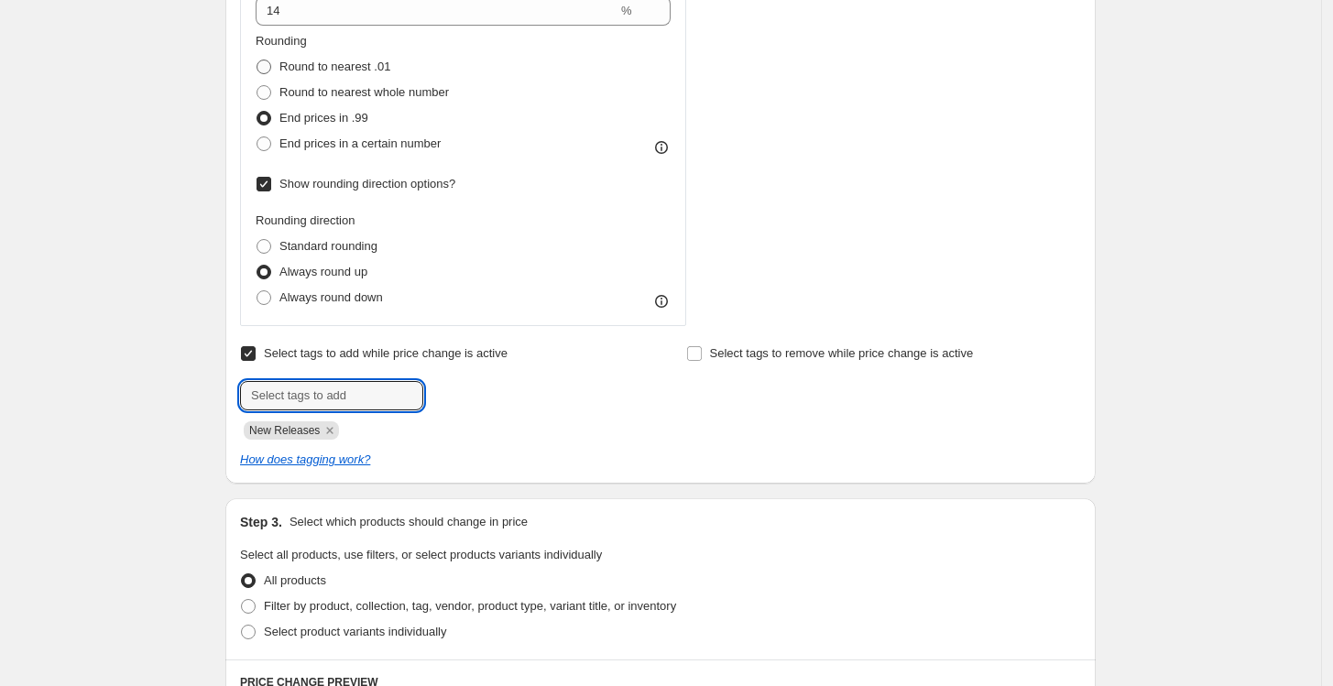
paste input "Game Accessories"
type input "Game Accessories"
paste input "Hobby Games"
type input "Hobby Games"
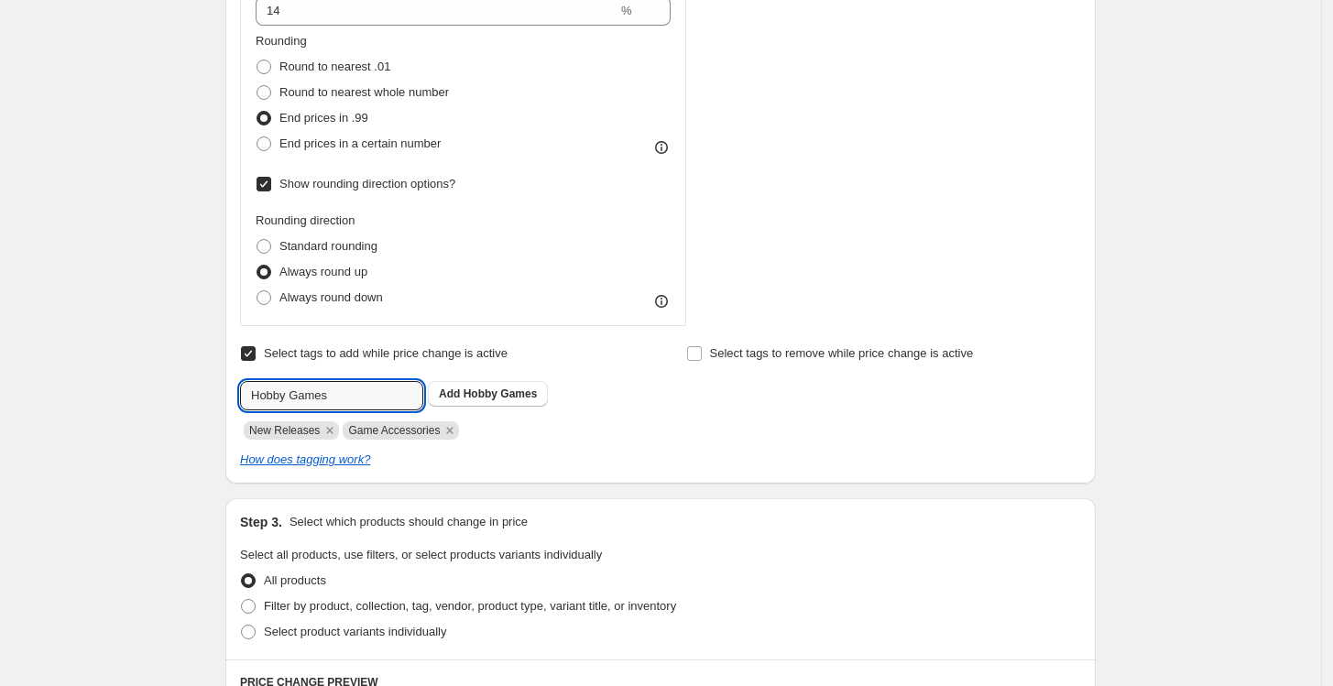
paste input "Limited Edition"
type input "Limited Edition"
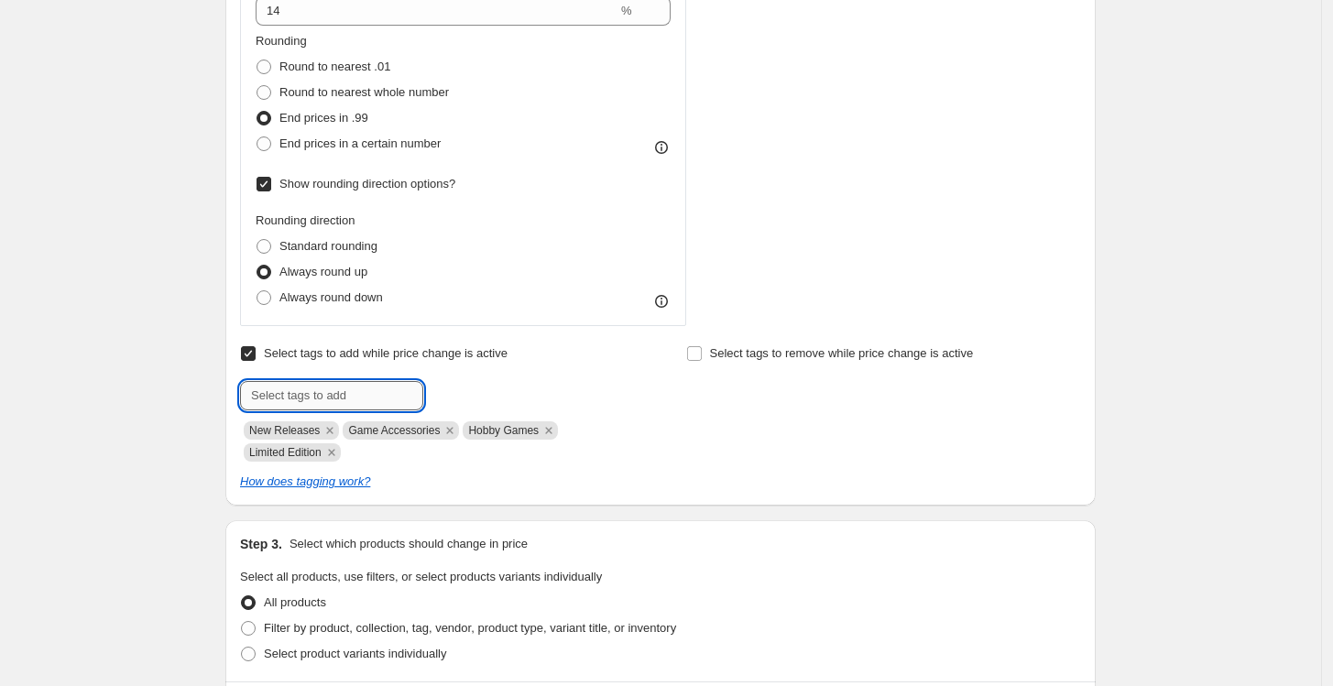
paste input "Rare Cards"
type input "Rare Cards"
paste input "Pre-Orders"
type input "Pre-Orders"
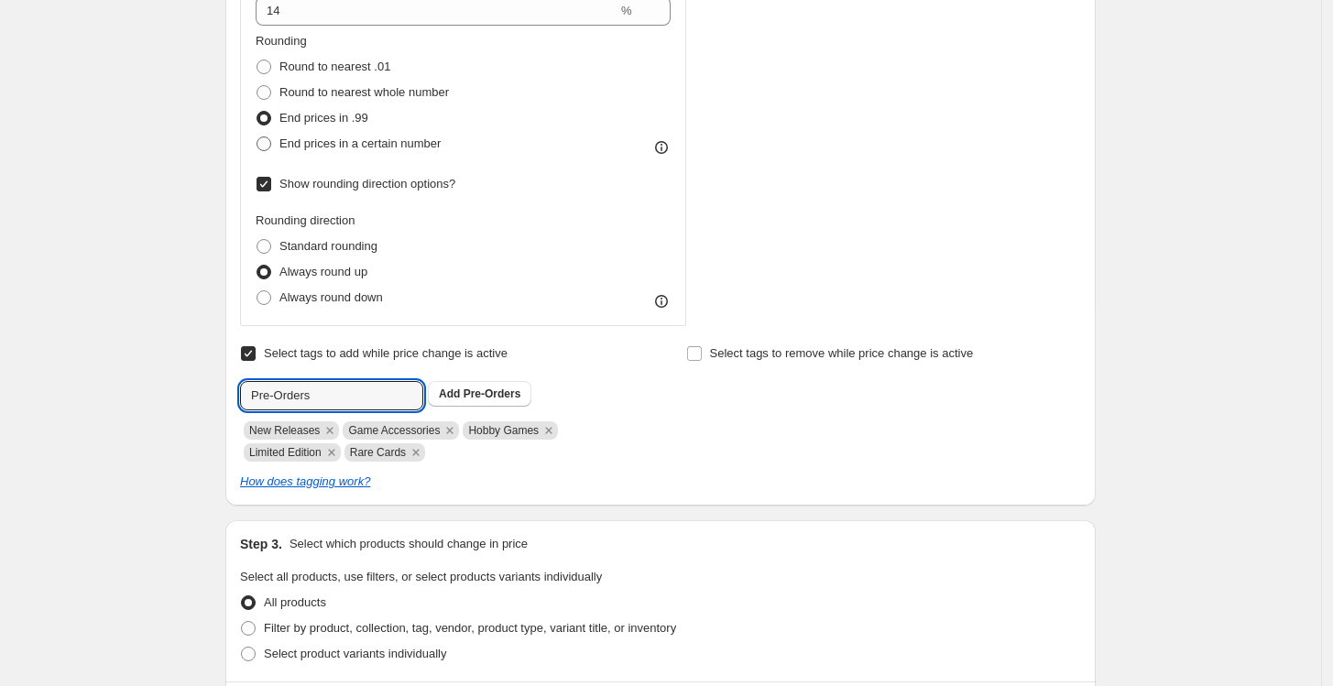
paste input "Miniatures"
type input "Miniatures"
paste input "Board Games"
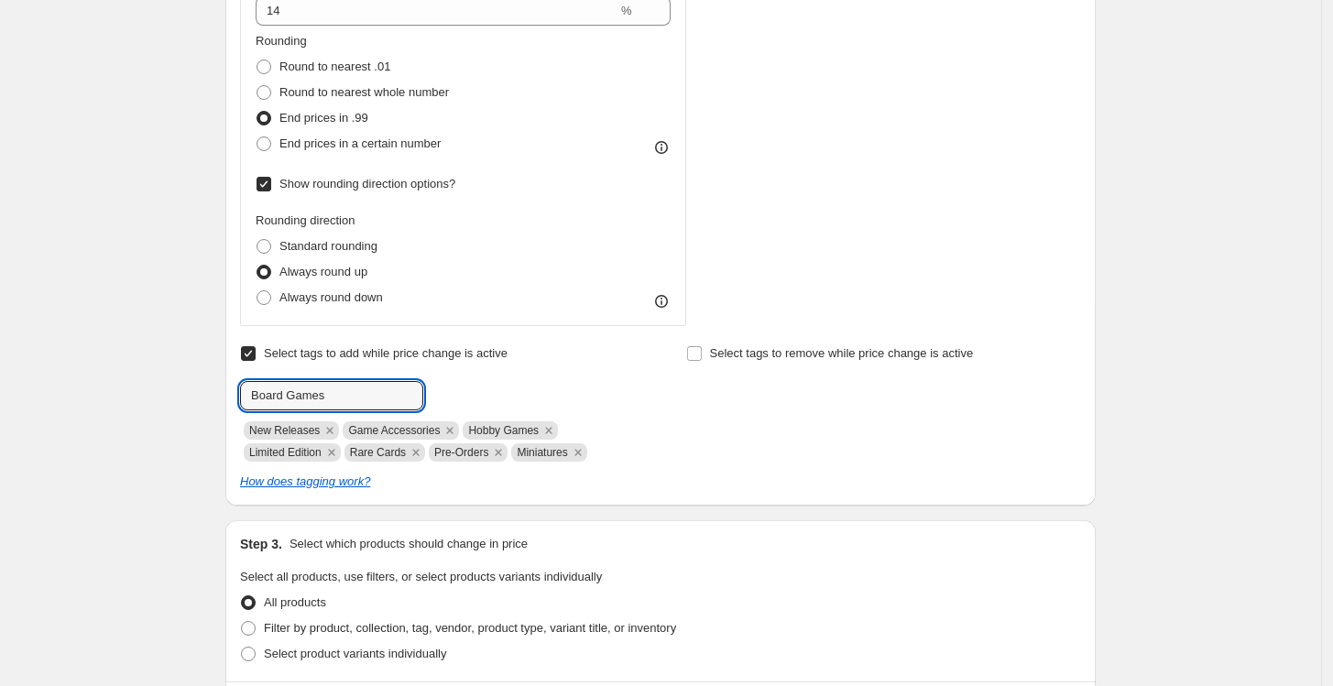
type input "Board Games"
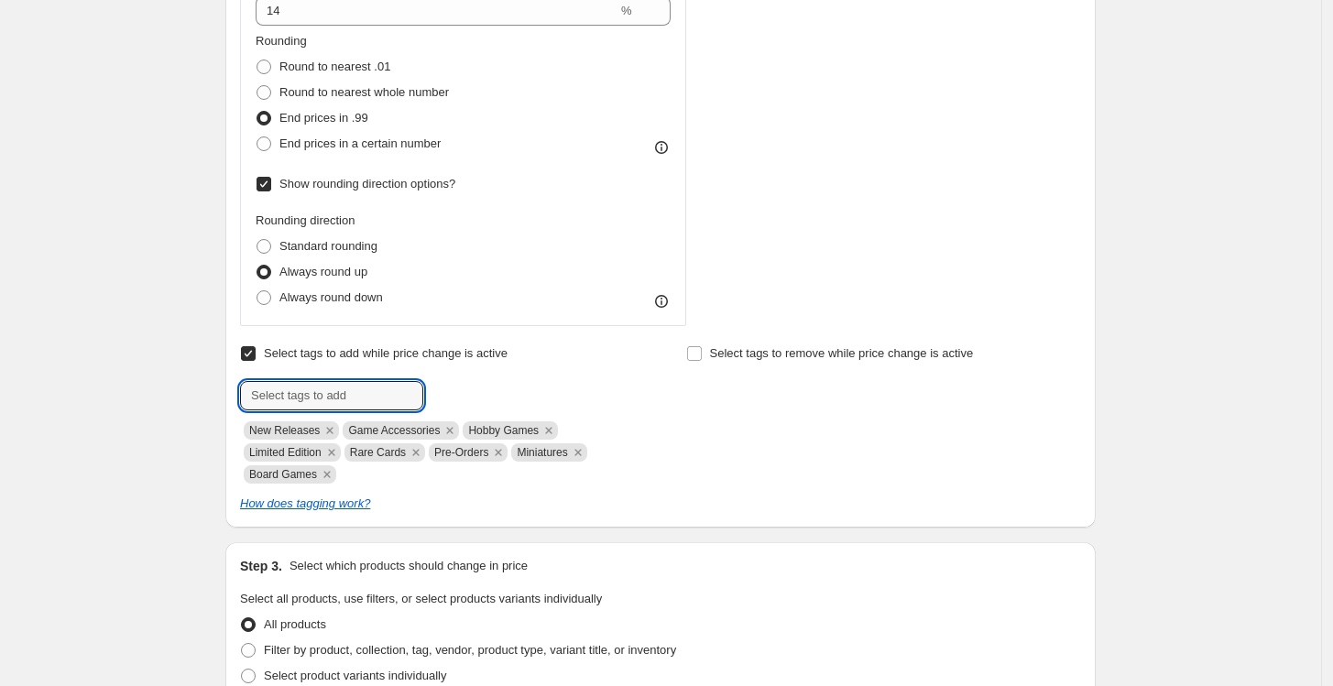
paste input "Collectibles"
type input "Collectibles"
paste input "Trading Cards"
type input "Trading Cards"
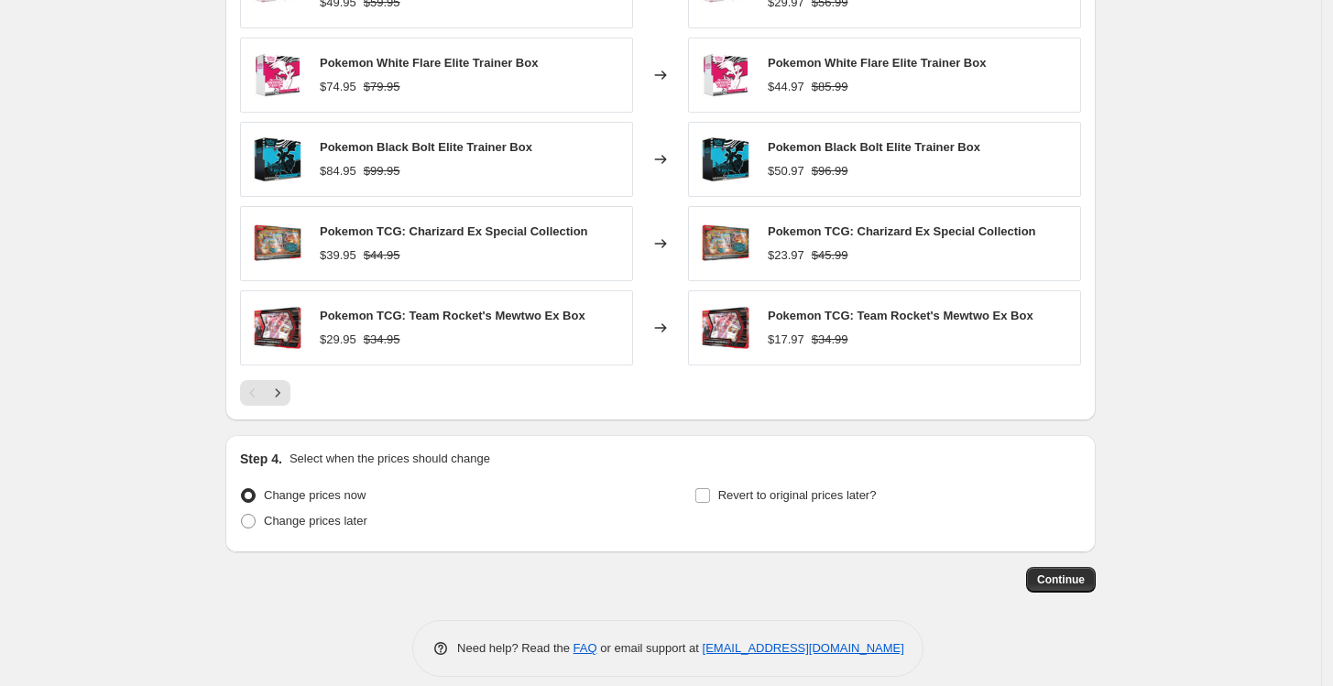
scroll to position [1657, 0]
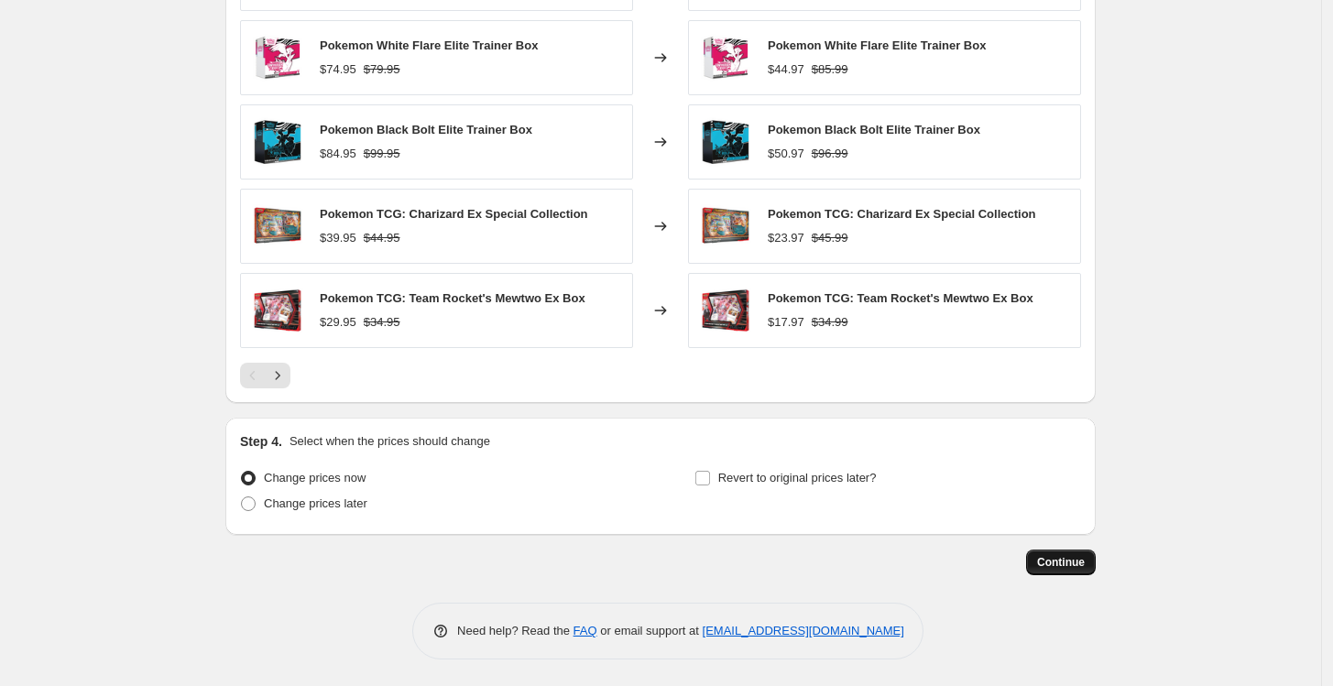
click at [1057, 569] on button "Continue" at bounding box center [1061, 563] width 70 height 26
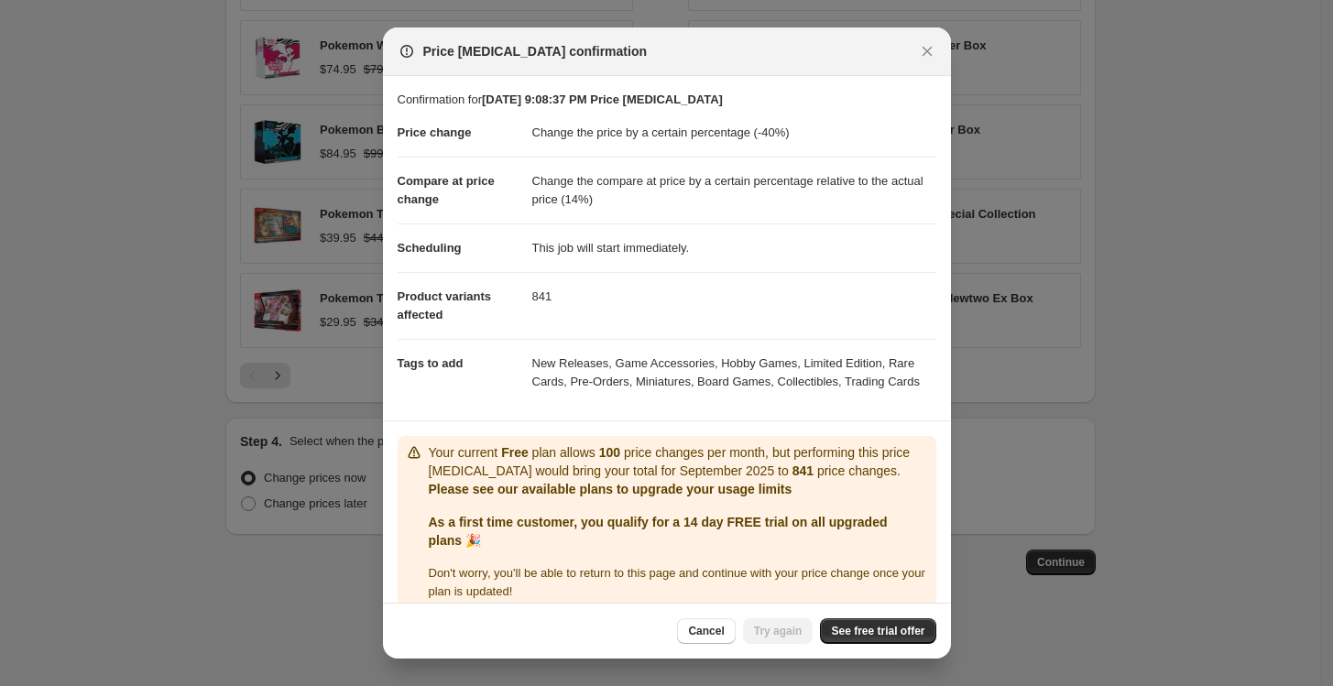
scroll to position [18, 0]
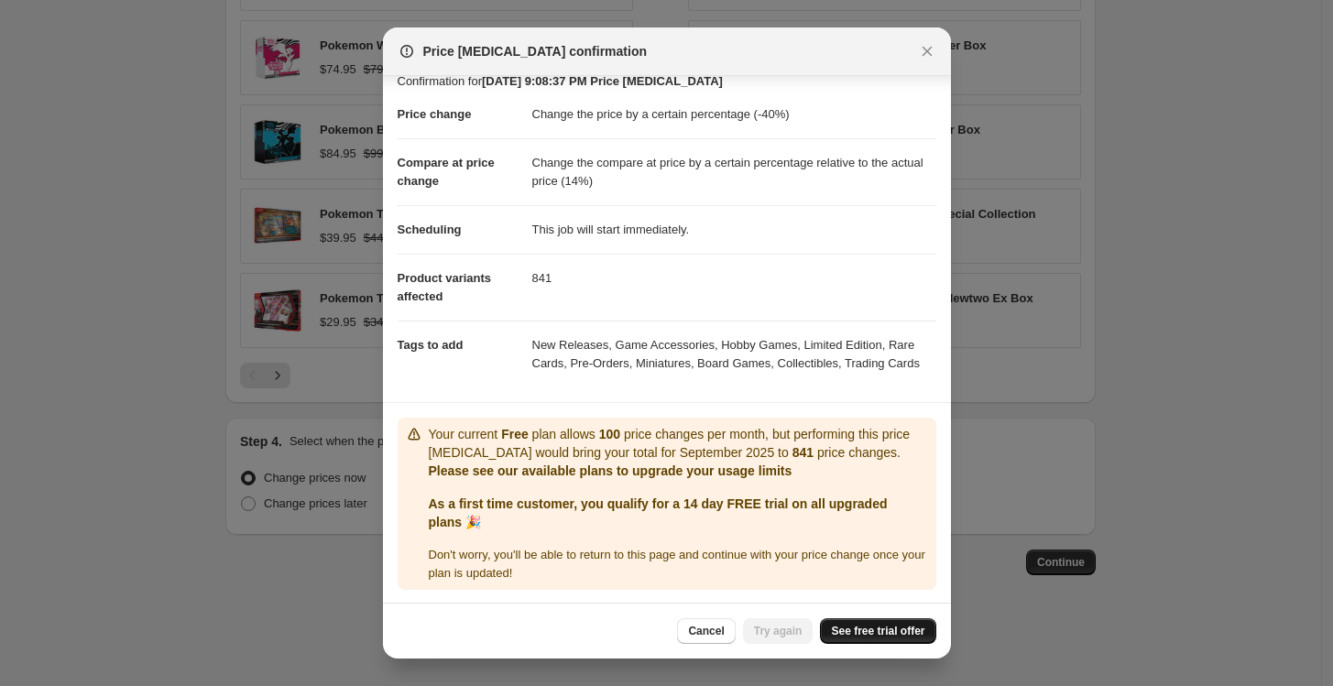
click at [881, 637] on span "See free trial offer" at bounding box center [877, 631] width 93 height 15
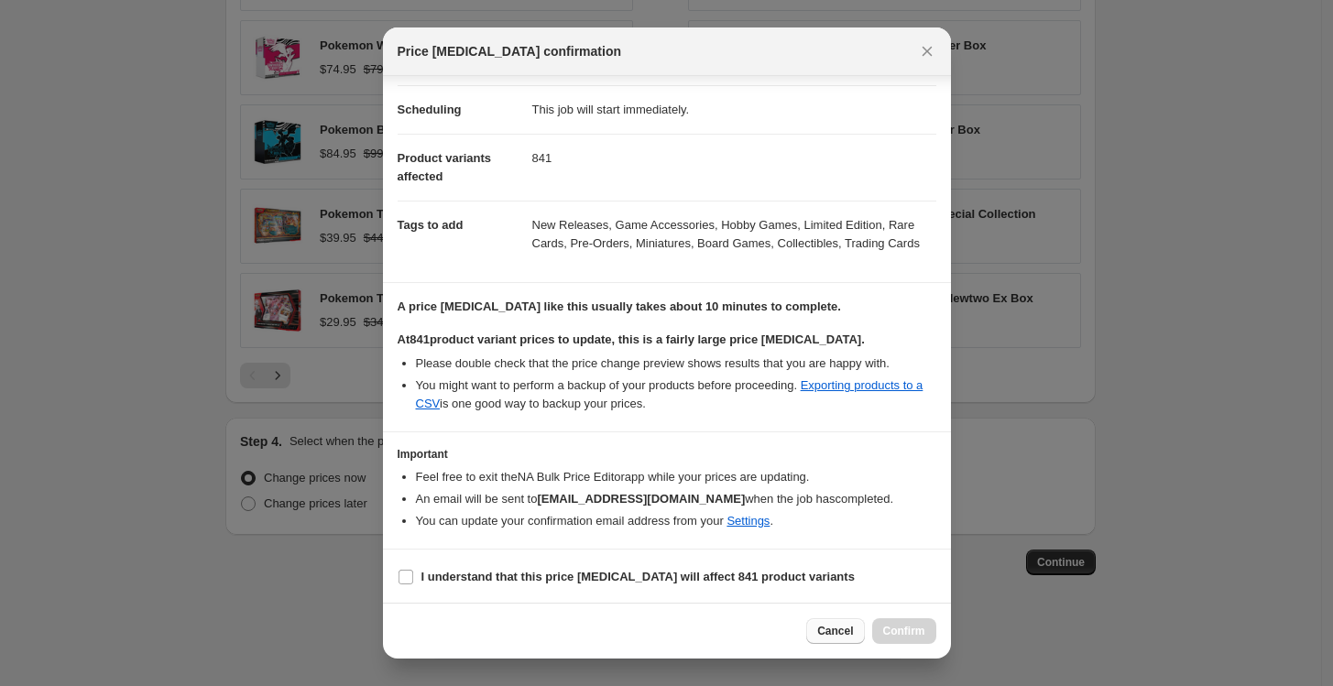
scroll to position [137, 0]
click at [852, 638] on span "Cancel" at bounding box center [835, 631] width 36 height 15
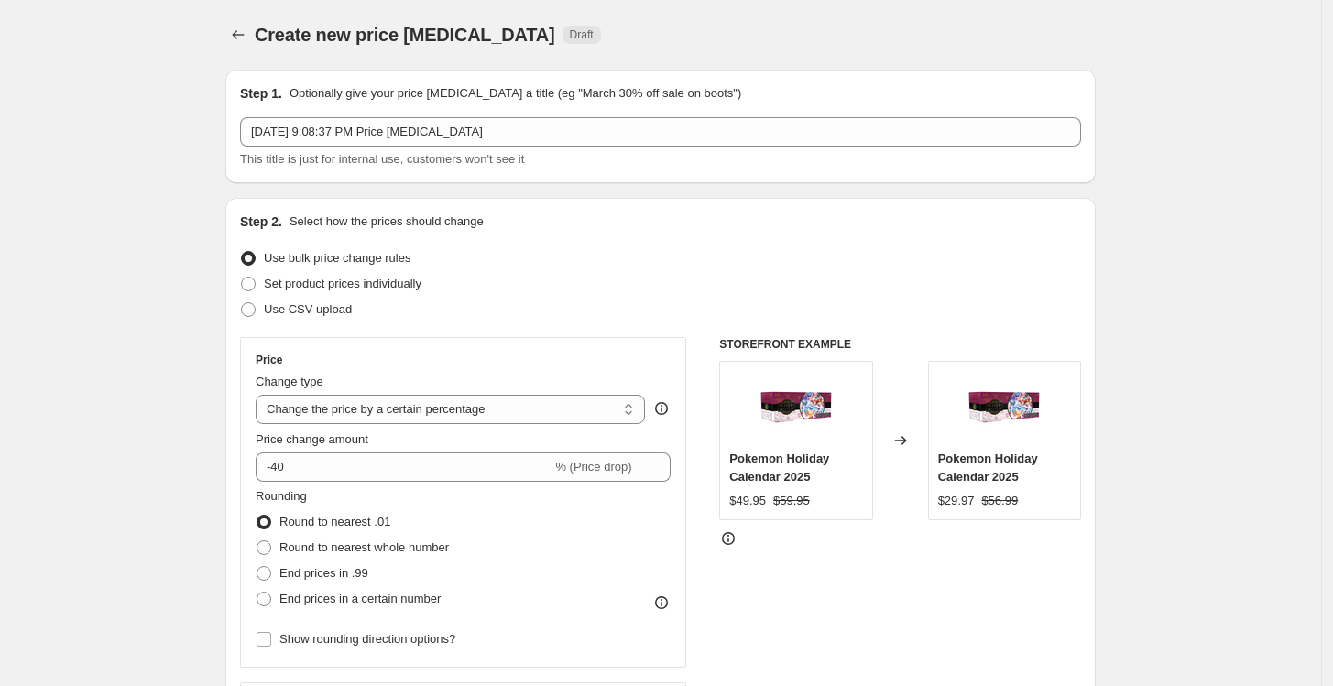
scroll to position [1657, 0]
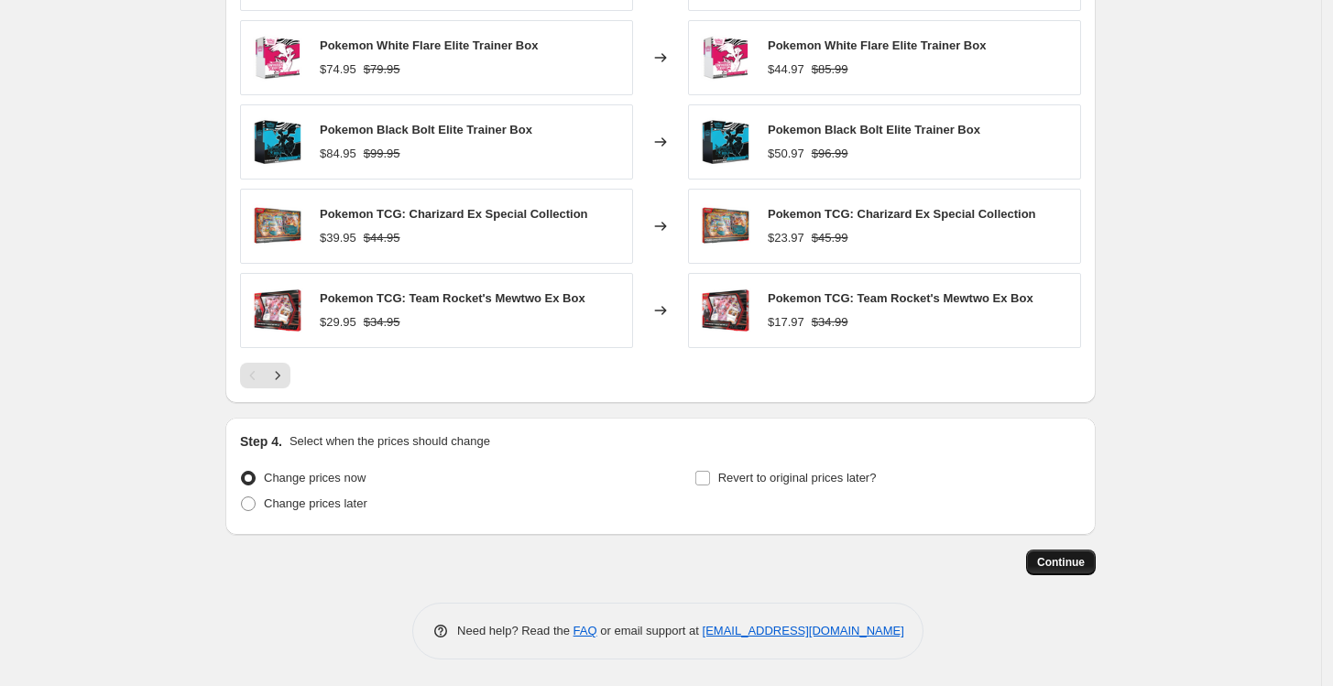
click at [1060, 550] on button "Continue" at bounding box center [1061, 563] width 70 height 26
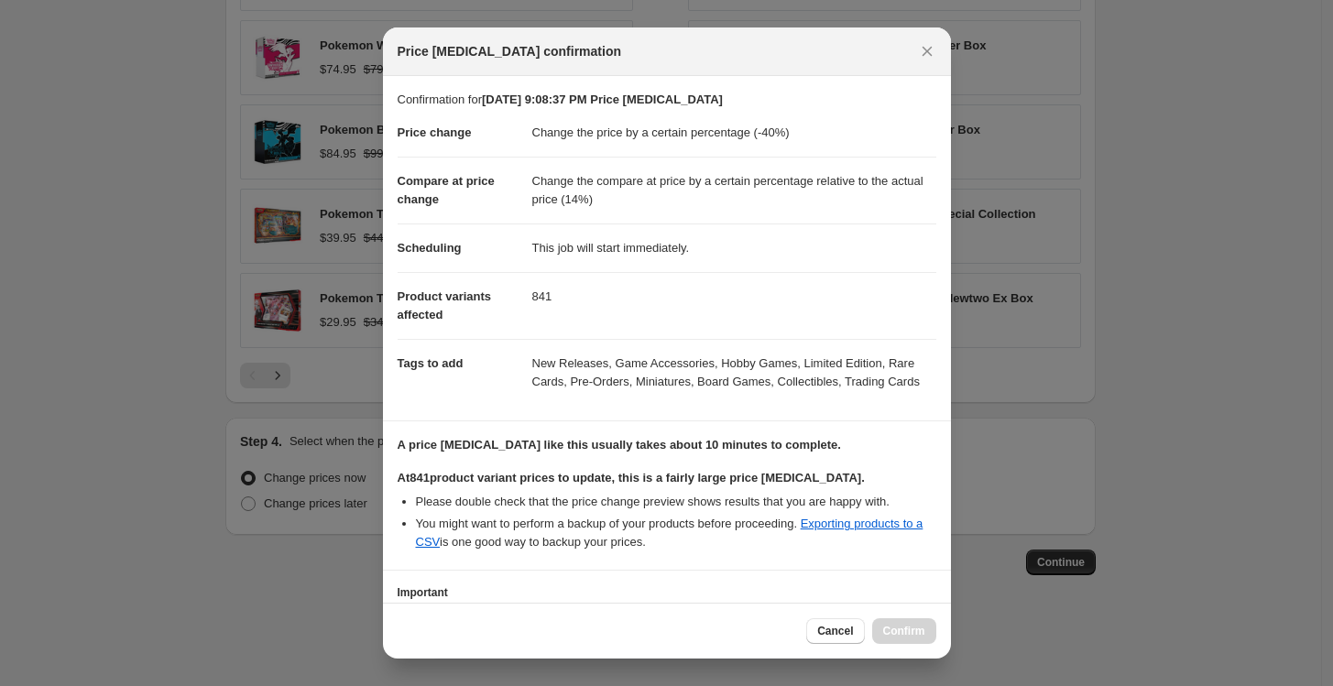
scroll to position [138, 0]
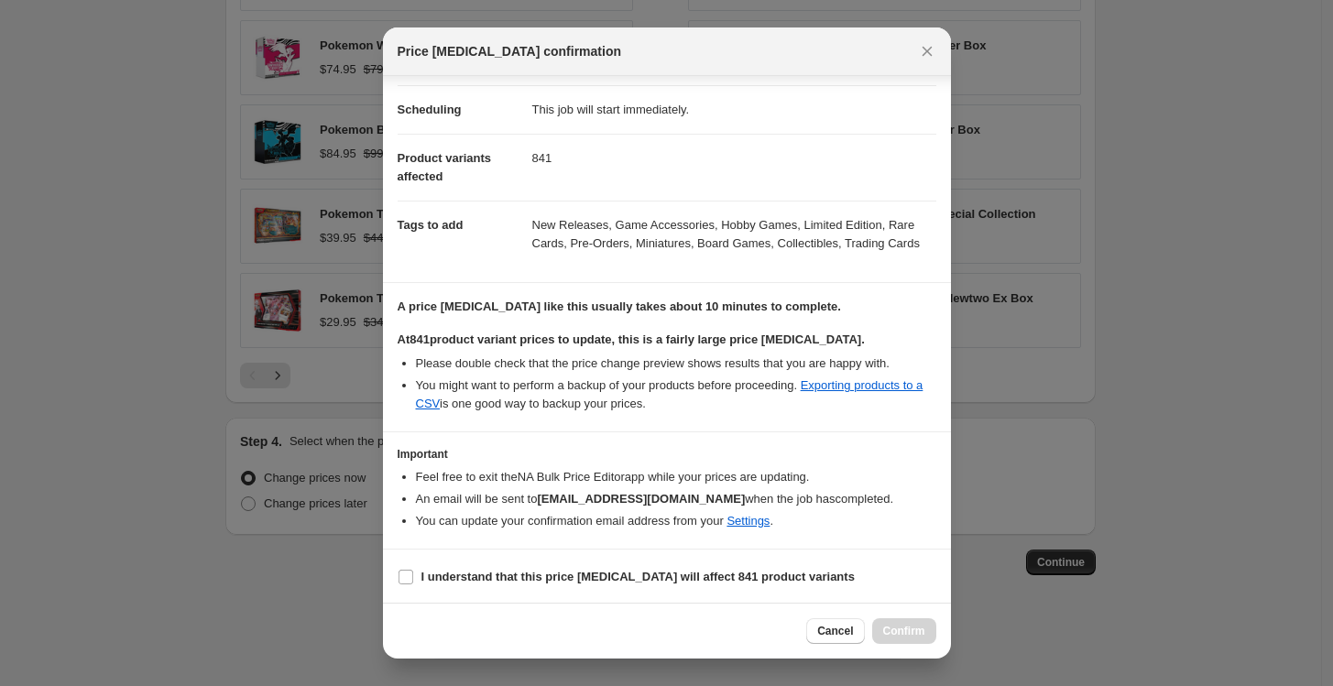
click at [660, 562] on section "I understand that this price [MEDICAL_DATA] will affect 841 product variants" at bounding box center [667, 577] width 568 height 55
click at [587, 575] on b "I understand that this price [MEDICAL_DATA] will affect 841 product variants" at bounding box center [638, 577] width 433 height 14
click at [413, 575] on input "I understand that this price [MEDICAL_DATA] will affect 841 product variants" at bounding box center [406, 577] width 15 height 15
checkbox input "true"
click at [893, 627] on span "Confirm" at bounding box center [904, 631] width 42 height 15
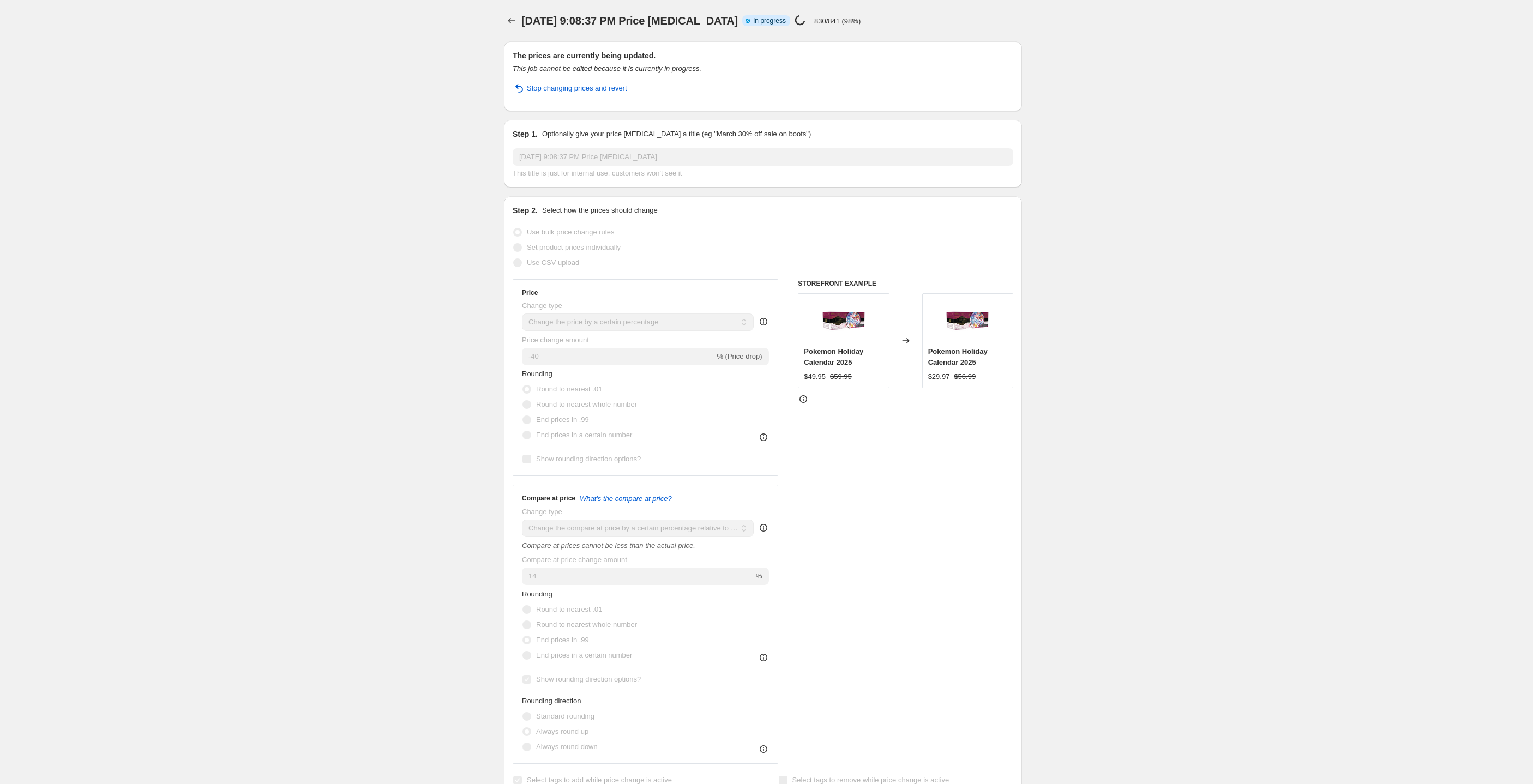
select select "percentage"
select select "pp"
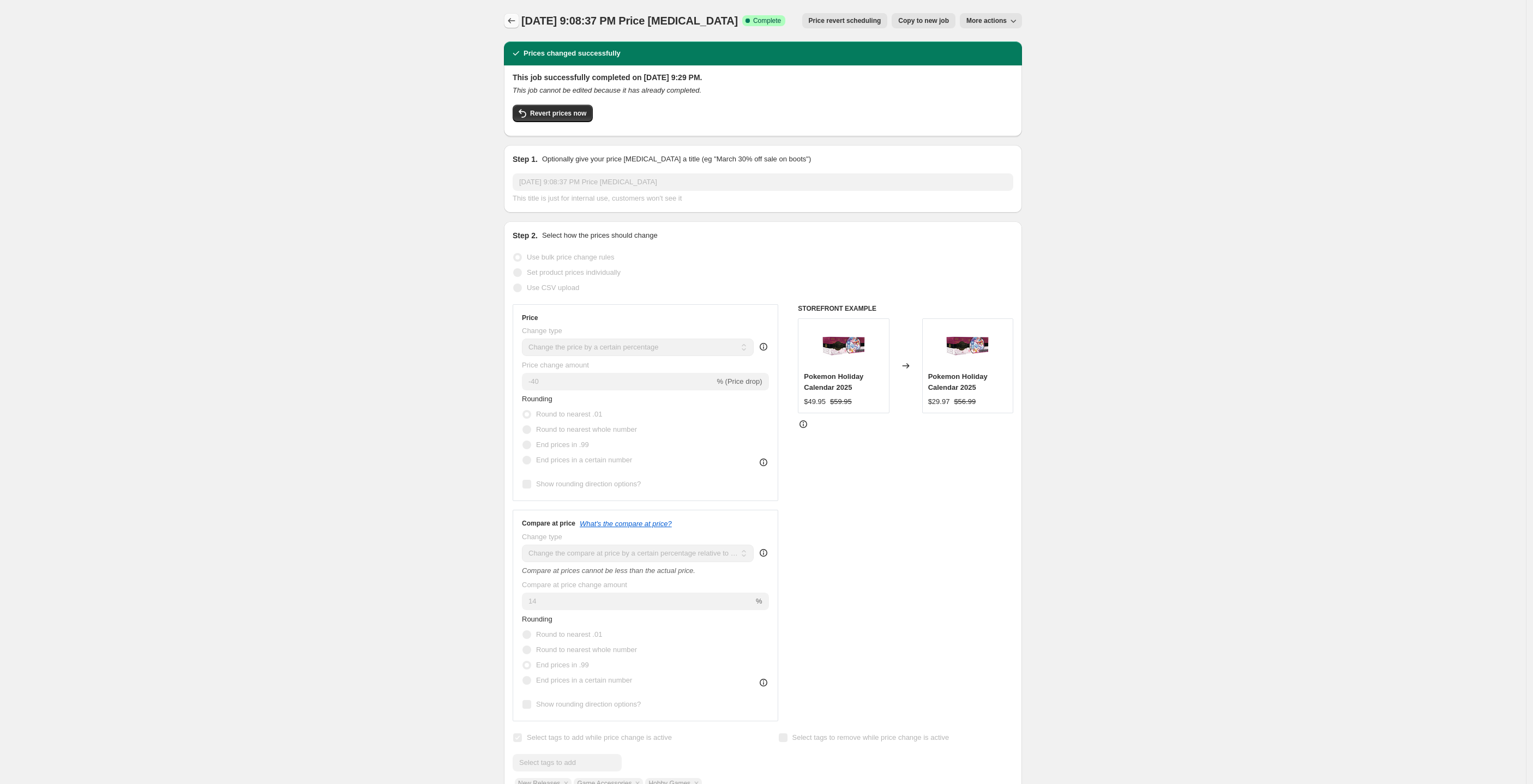
click at [517, 16] on icon "Price change jobs" at bounding box center [511, 21] width 11 height 11
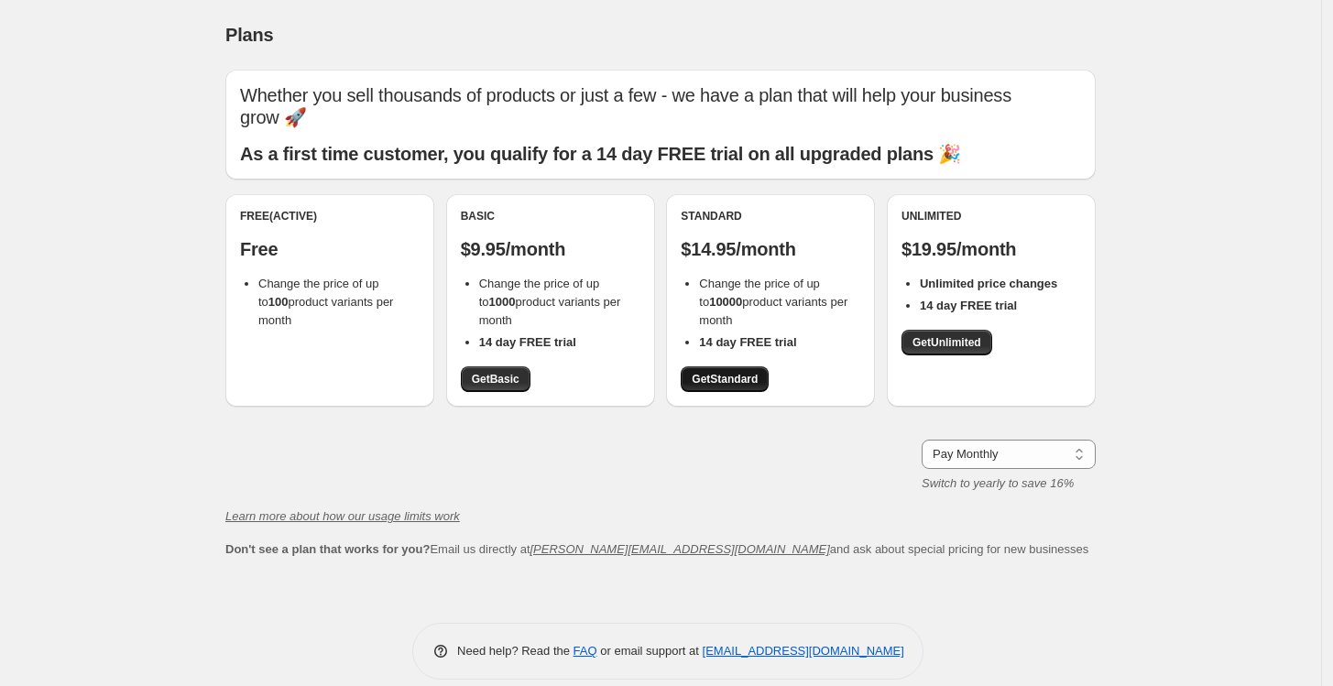
click at [747, 387] on link "Get Standard" at bounding box center [725, 380] width 88 height 26
